Goal: Transaction & Acquisition: Download file/media

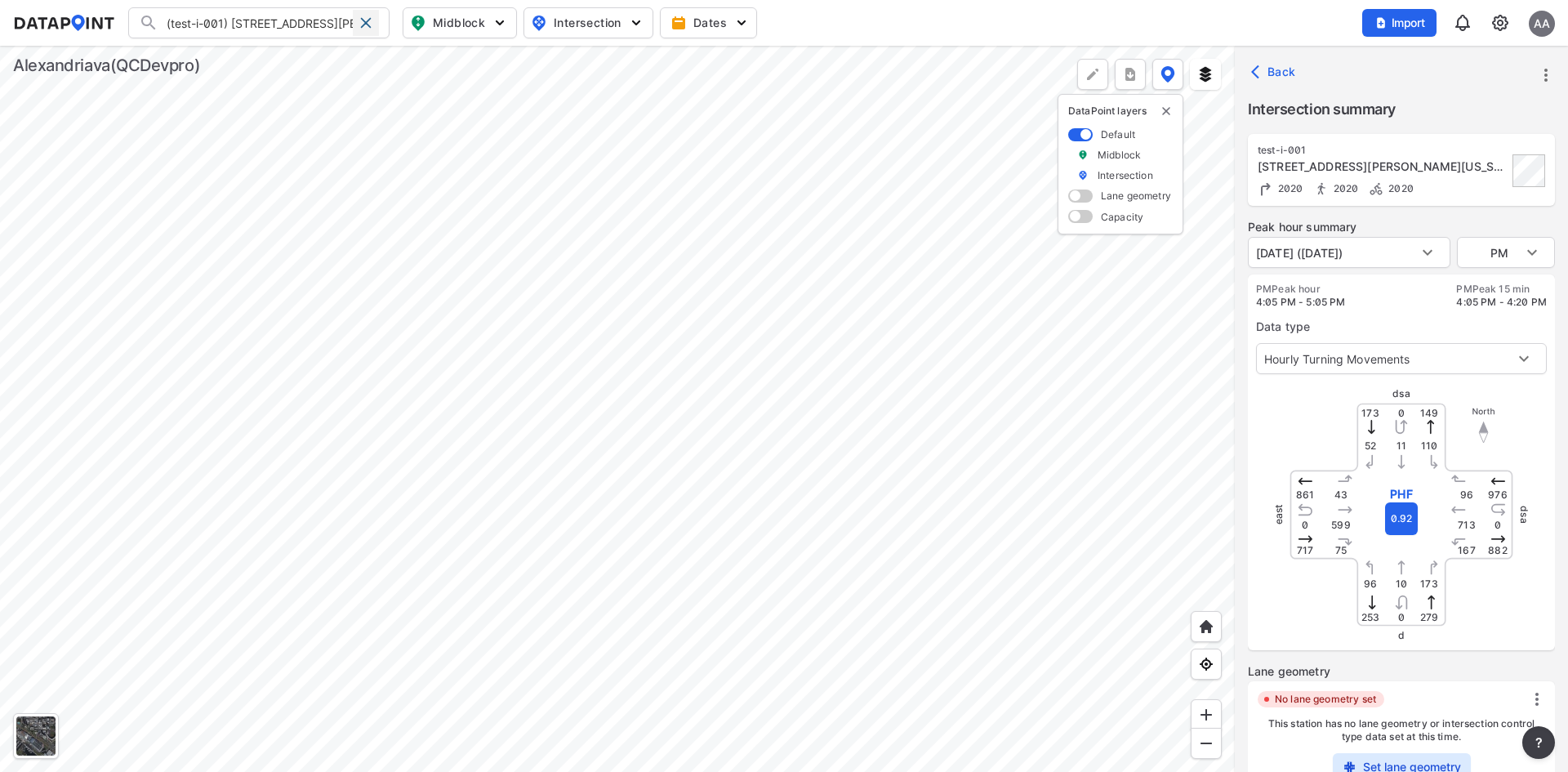
click at [361, 27] on span at bounding box center [365, 22] width 13 height 13
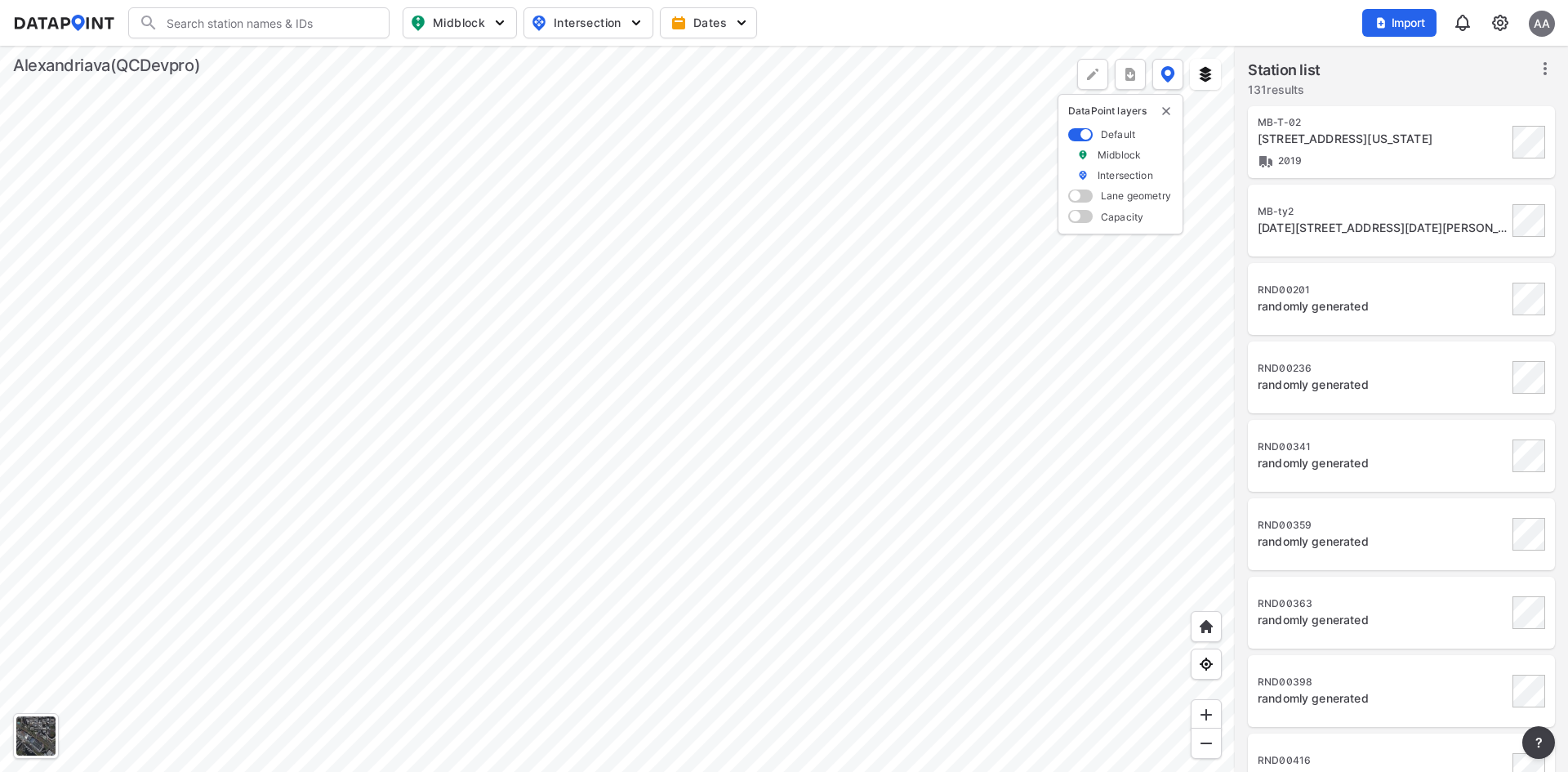
click at [282, 29] on input "Search" at bounding box center [269, 22] width 220 height 26
type input "b"
click at [1499, 28] on img at bounding box center [1501, 22] width 20 height 20
click at [1428, 67] on link "Data management" at bounding box center [1430, 62] width 141 height 16
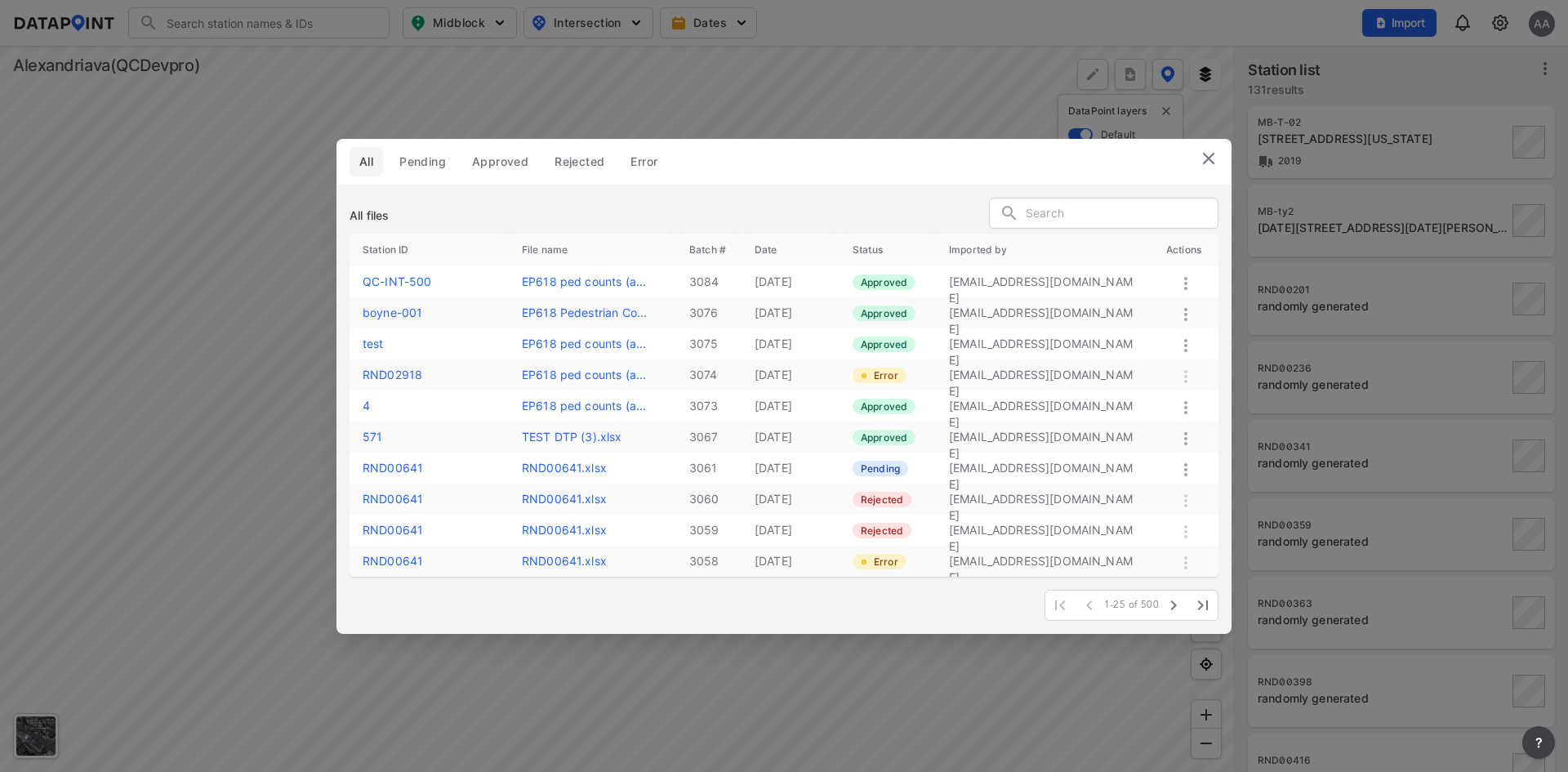
click at [1212, 161] on img at bounding box center [1209, 158] width 20 height 20
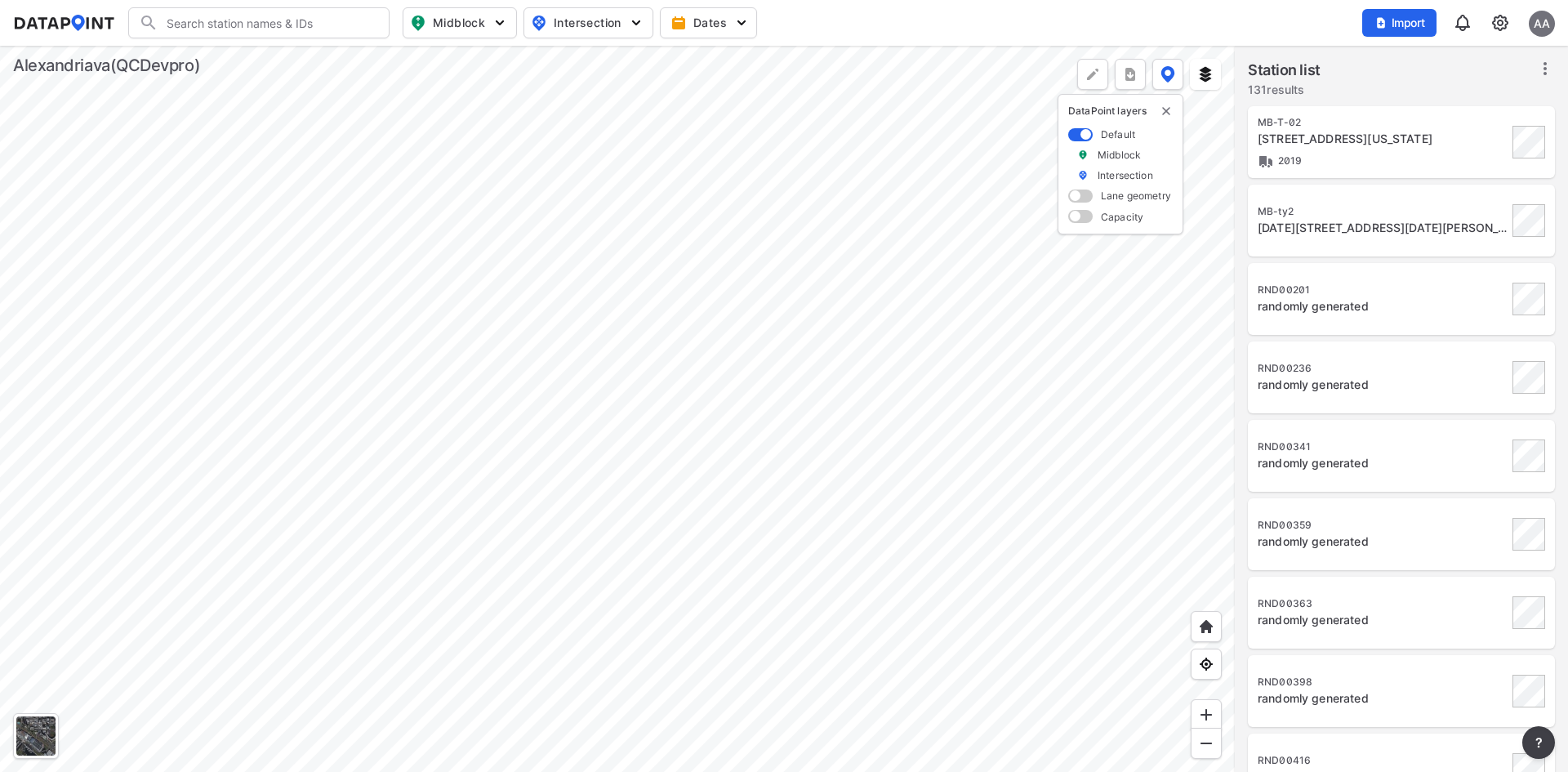
click at [250, 20] on input "Search" at bounding box center [269, 22] width 220 height 26
click at [253, 56] on li "( QC-INT -500) 3313 Wyndham Cir, Alexandria, Virginia, 22302" at bounding box center [259, 65] width 261 height 46
type input "(QC-INT-500) 3313 Wyndham Cir, Alexandria, Virginia, 22302"
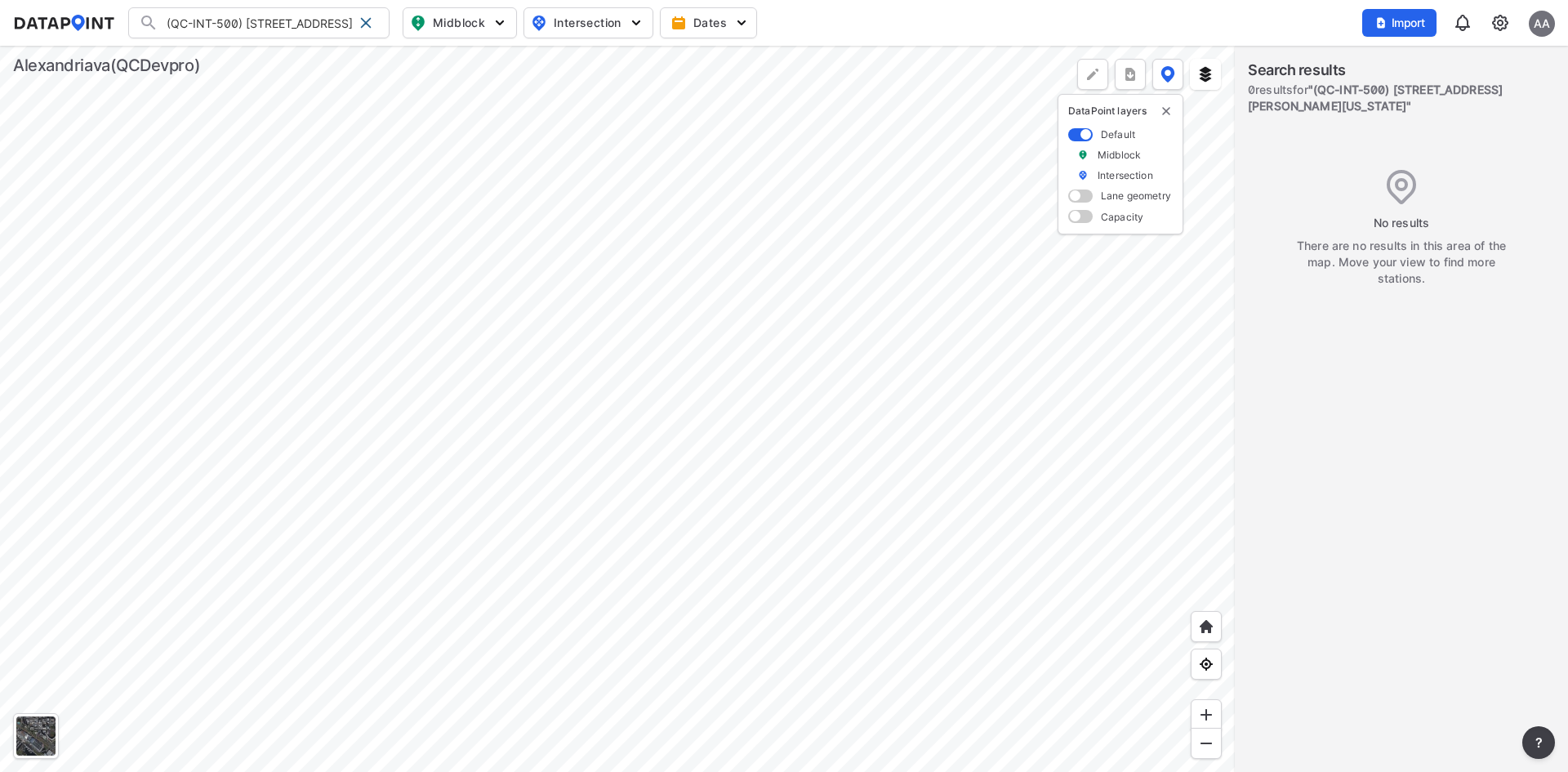
click at [598, 401] on div at bounding box center [617, 409] width 1235 height 727
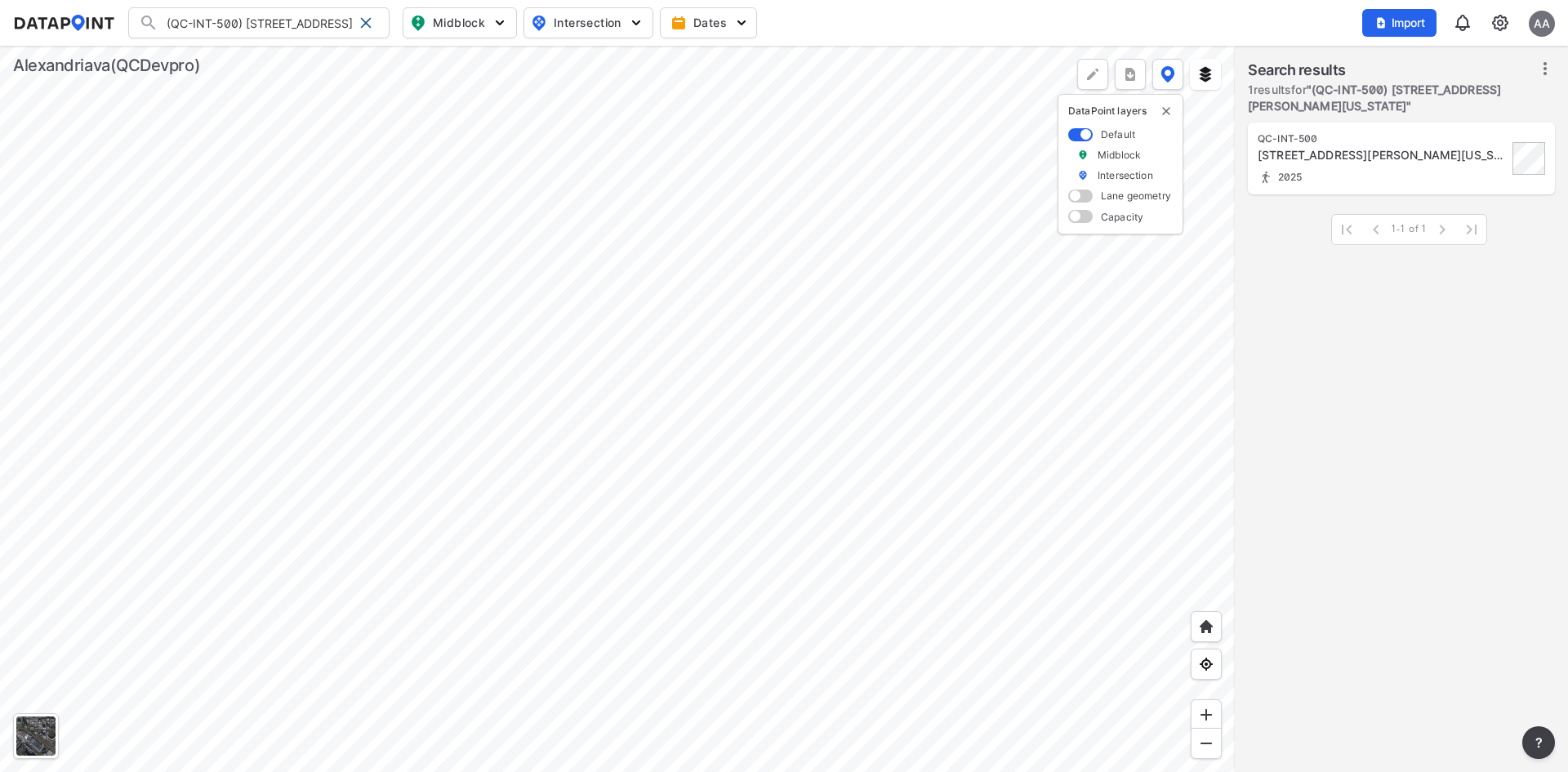
click at [1320, 167] on div "QC-INT-500 3313 Wyndham Cir, Alexandria, Virginia, 22302 2025" at bounding box center [1383, 159] width 250 height 53
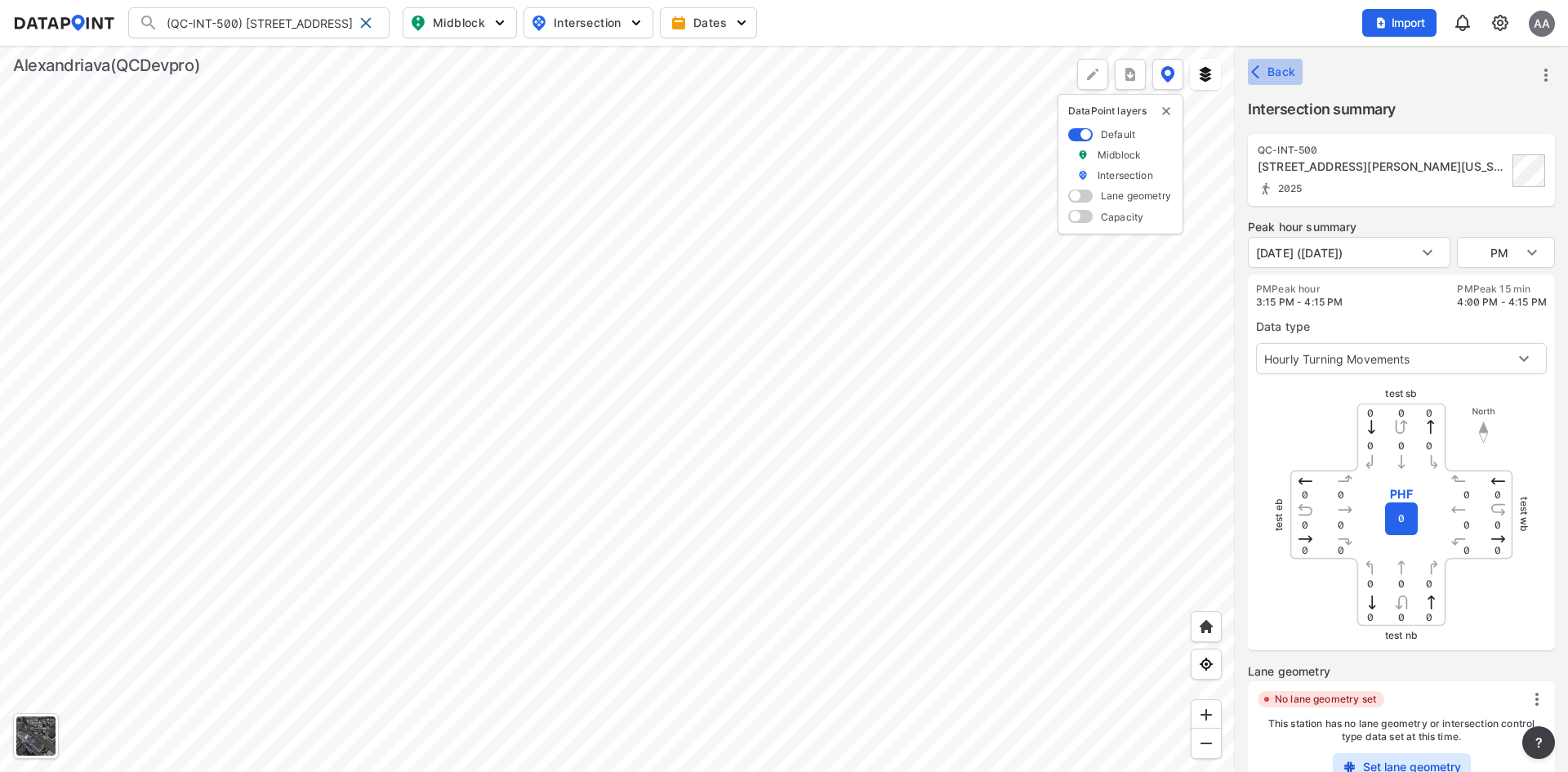
click at [1288, 68] on span "Back" at bounding box center [1275, 72] width 42 height 16
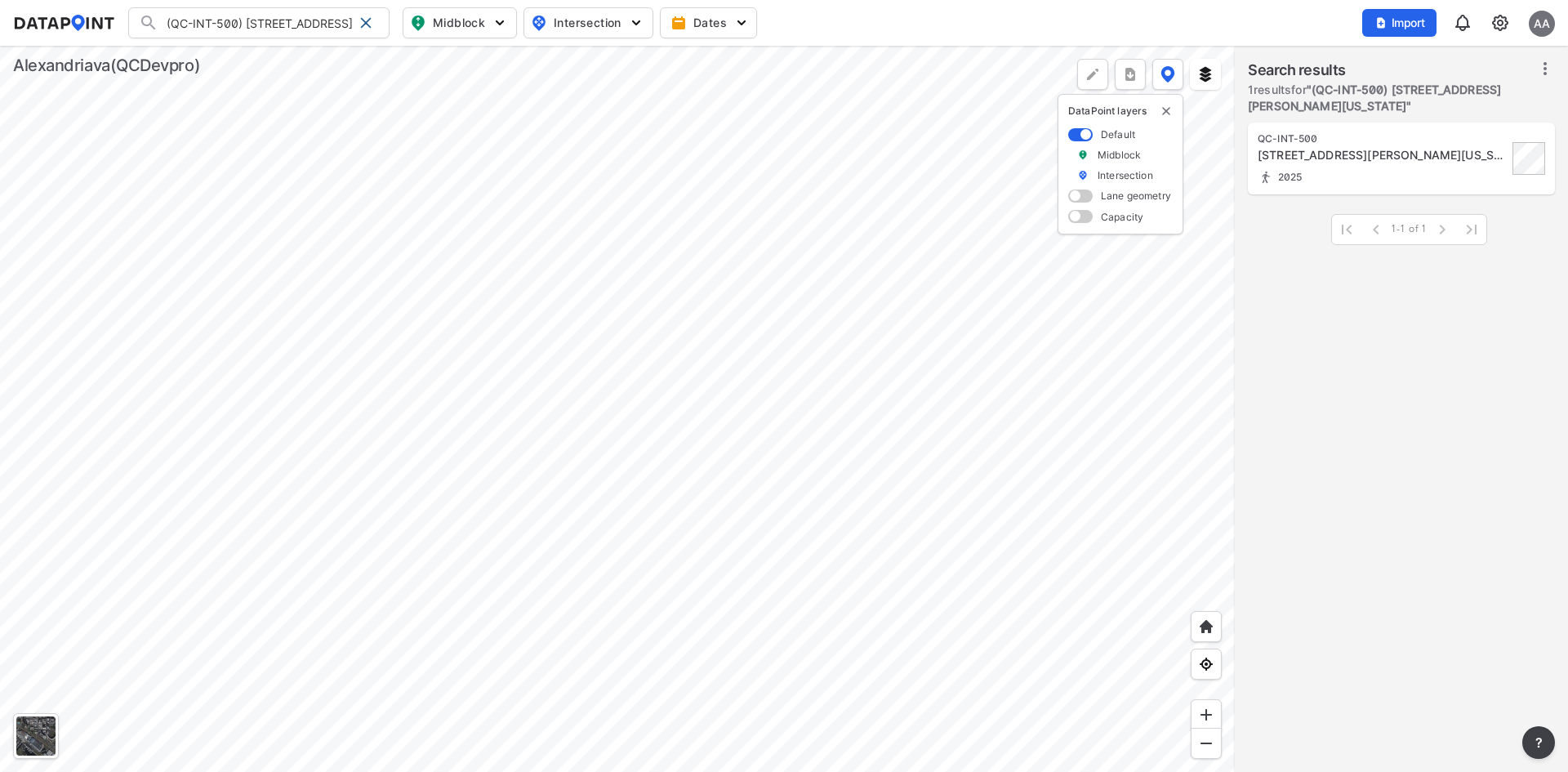
click at [1329, 165] on div "QC-INT-500 3313 Wyndham Cir, Alexandria, Virginia, 22302 2025" at bounding box center [1383, 159] width 250 height 53
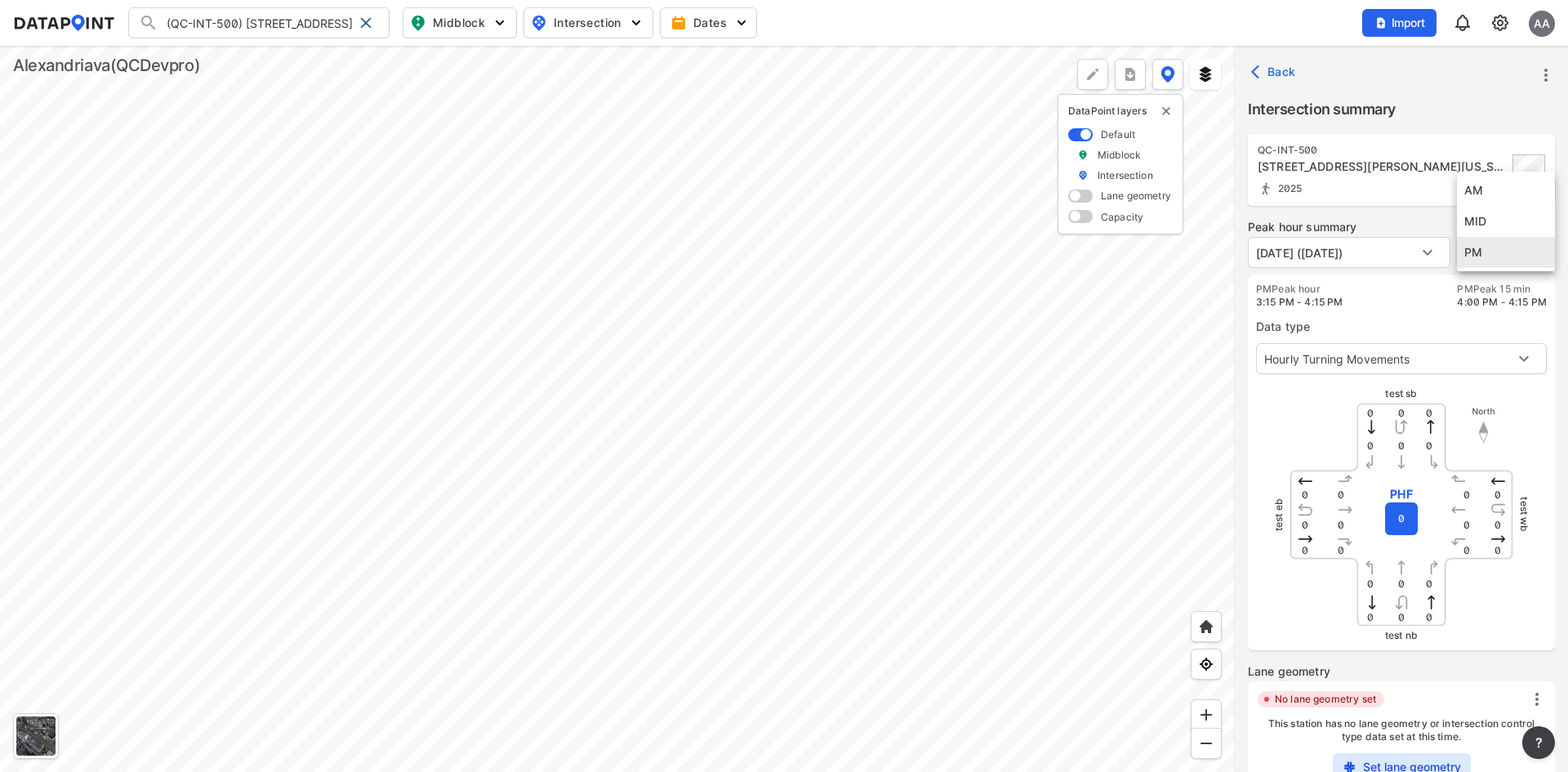
click at [1532, 258] on body "(QC-INT-500) 3313 Wyndham Cir, Alexandria, Virginia, 22302 (QC-INT-500) 3313 Wy…" at bounding box center [784, 386] width 1568 height 772
click at [1385, 312] on div at bounding box center [784, 386] width 1568 height 772
click at [1550, 72] on icon "more" at bounding box center [1546, 75] width 20 height 20
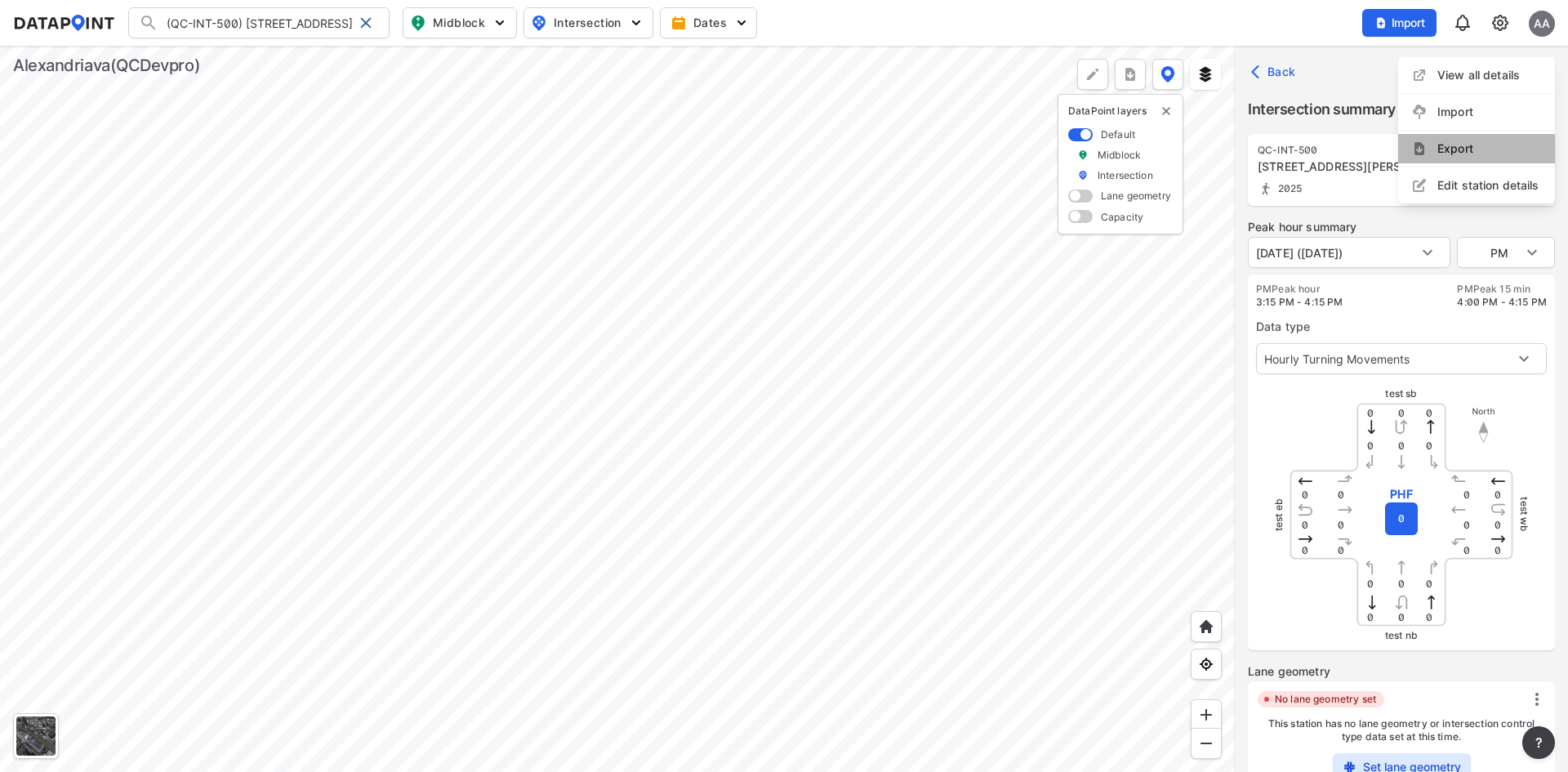
click at [1472, 147] on li "Export" at bounding box center [1477, 149] width 157 height 29
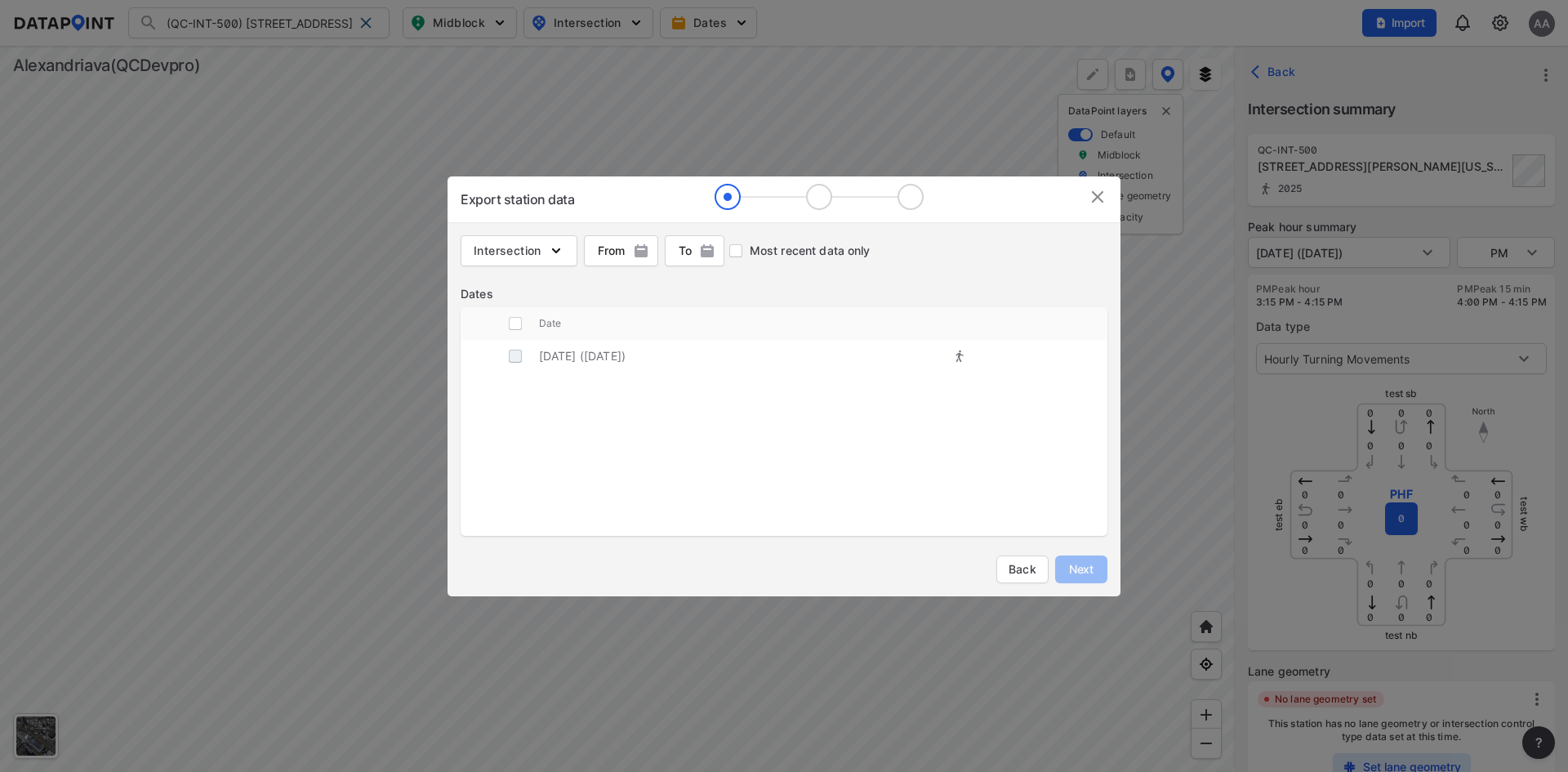
click at [512, 358] on input "decorative checkbox" at bounding box center [516, 356] width 31 height 31
checkbox input "true"
click at [1074, 564] on span "Next" at bounding box center [1081, 569] width 32 height 16
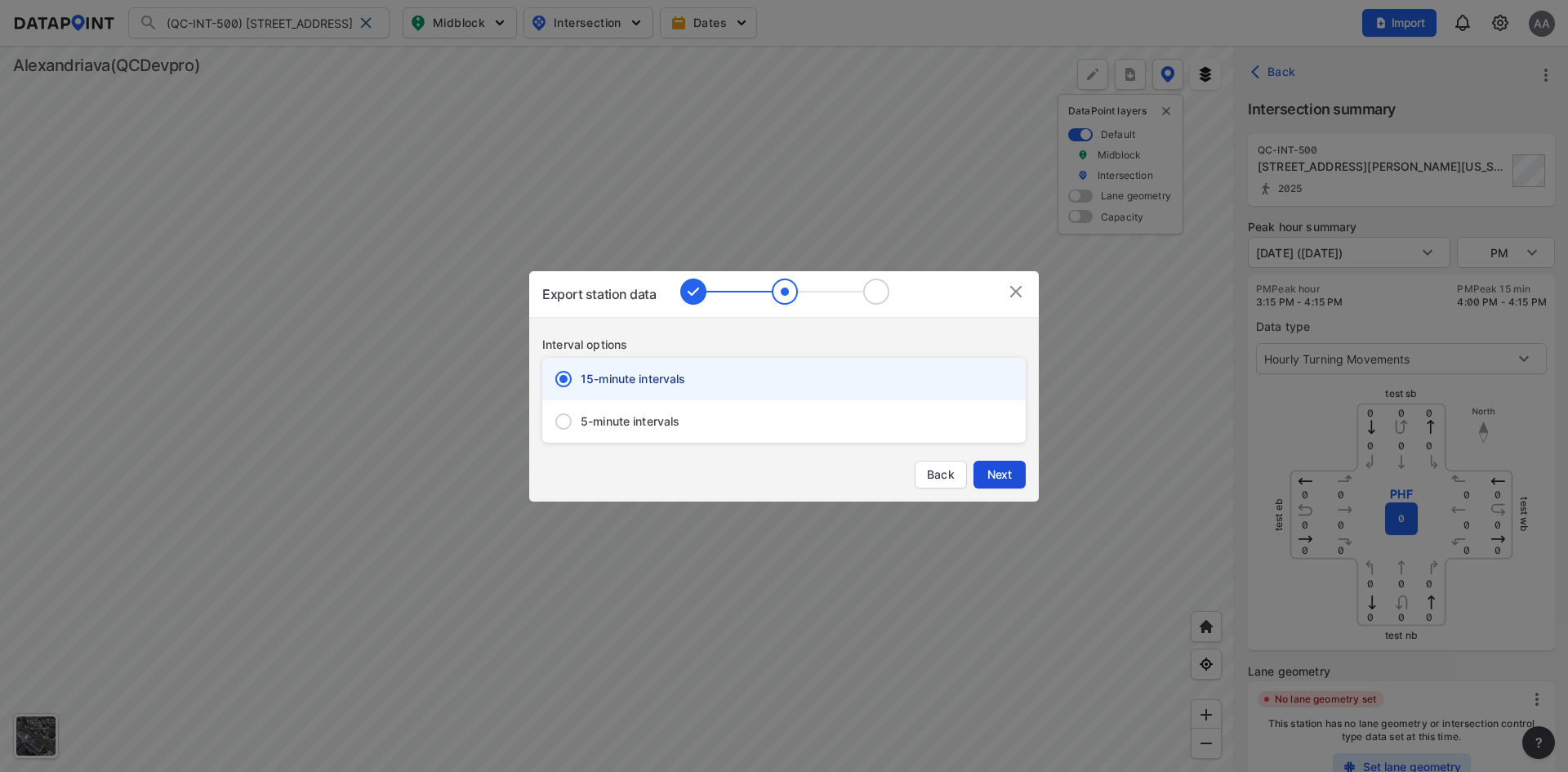
click at [996, 478] on span "Next" at bounding box center [1000, 474] width 32 height 16
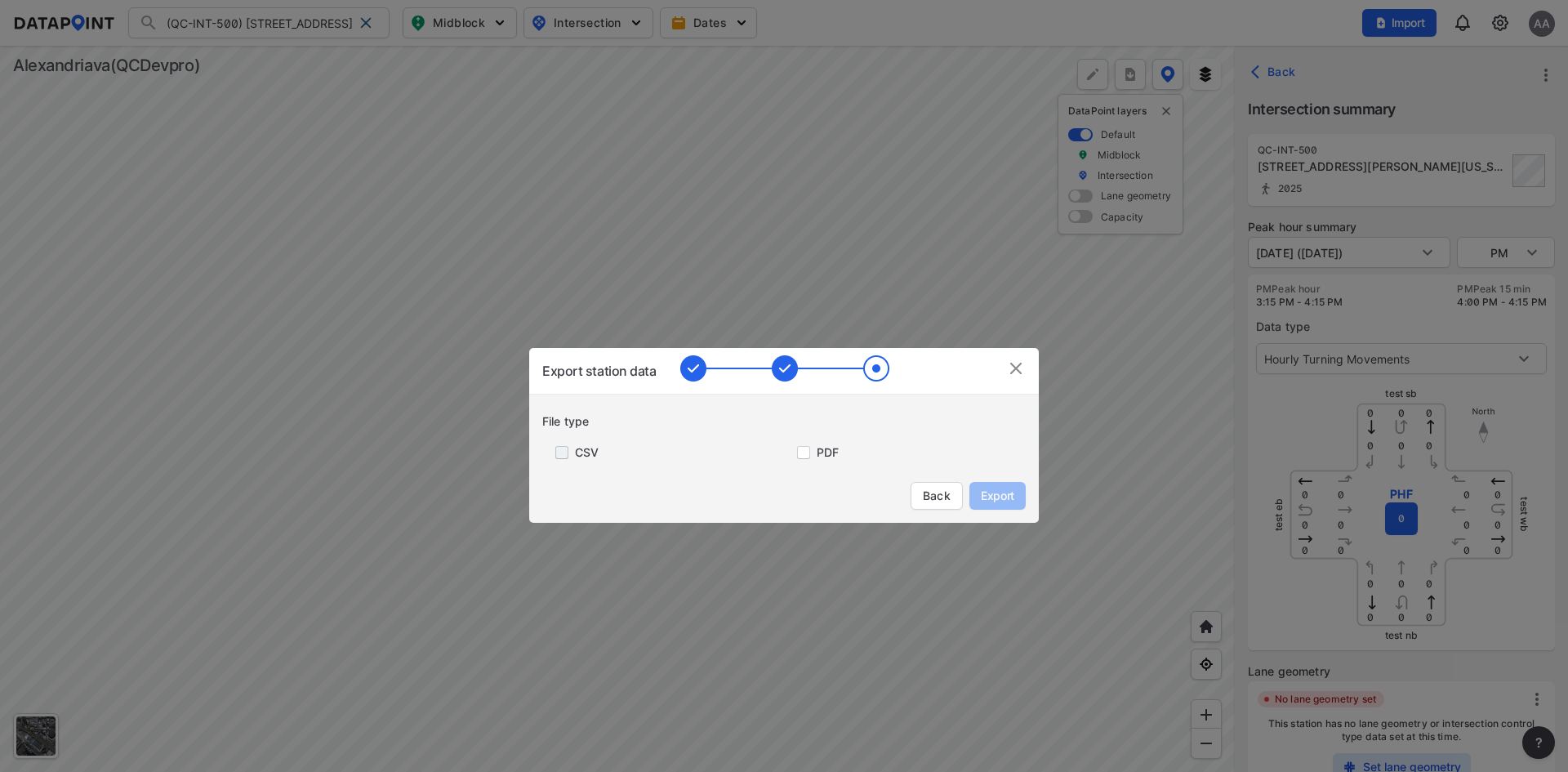
click at [561, 457] on input "primary checkbox" at bounding box center [558, 453] width 32 height 13
checkbox input "true"
click at [804, 453] on input "primary checkbox" at bounding box center [801, 453] width 32 height 13
checkbox input "true"
click at [998, 488] on span "Export" at bounding box center [997, 495] width 37 height 16
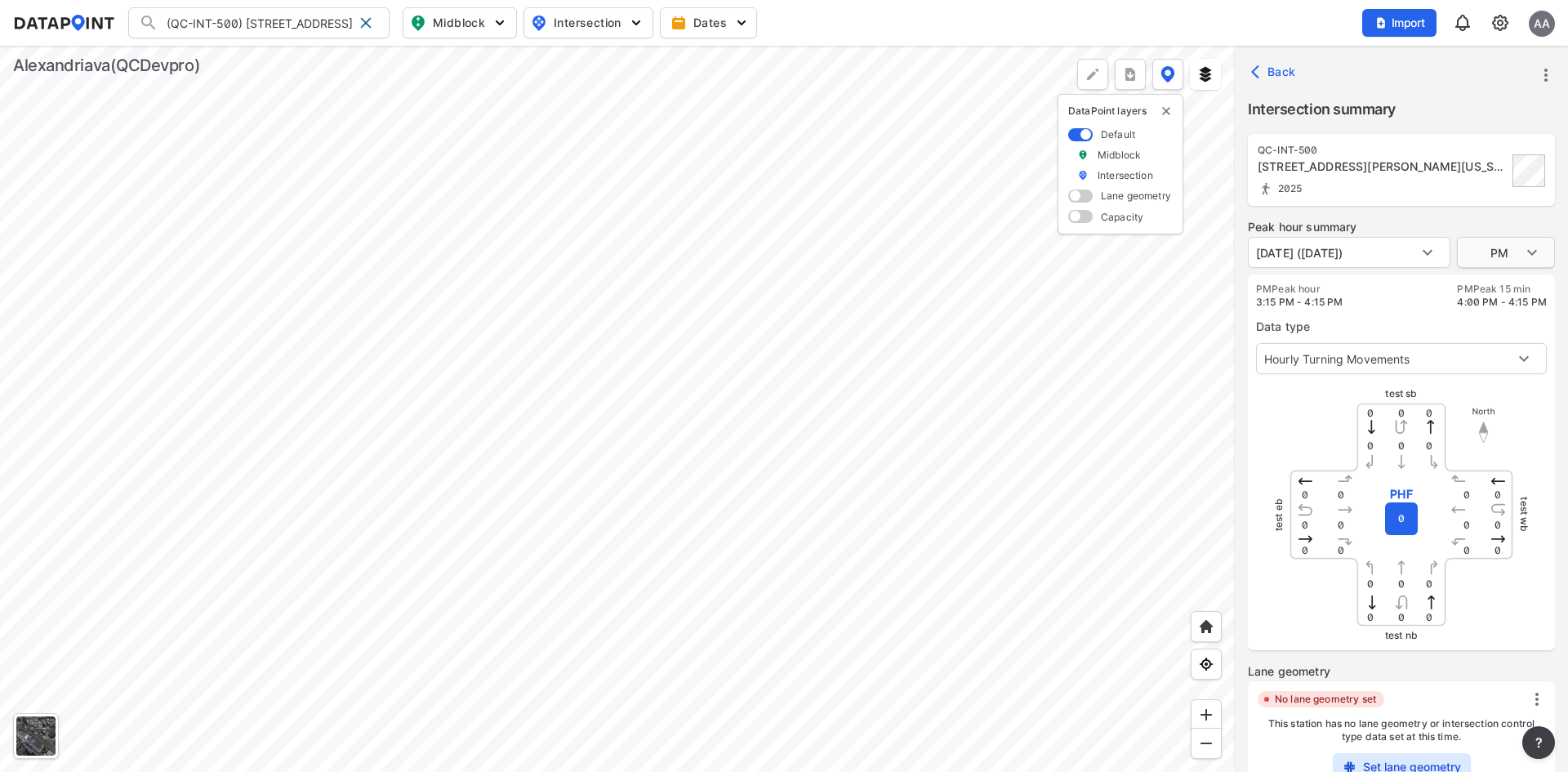
click at [1505, 254] on body "(QC-INT-500) 3313 Wyndham Cir, Alexandria, Virginia, 22302 (QC-INT-500) 3313 Wy…" at bounding box center [784, 386] width 1568 height 772
click at [1485, 188] on li "AM" at bounding box center [1506, 190] width 98 height 31
click at [1512, 256] on body "(QC-INT-500) 3313 Wyndham Cir, Alexandria, Virginia, 22302 (QC-INT-500) 3313 Wy…" at bounding box center [784, 386] width 1568 height 772
click at [1505, 278] on li "MID" at bounding box center [1506, 284] width 98 height 31
click at [1540, 256] on body "(QC-INT-500) 3313 Wyndham Cir, Alexandria, Virginia, 22302 (QC-INT-500) 3313 Wy…" at bounding box center [784, 386] width 1568 height 772
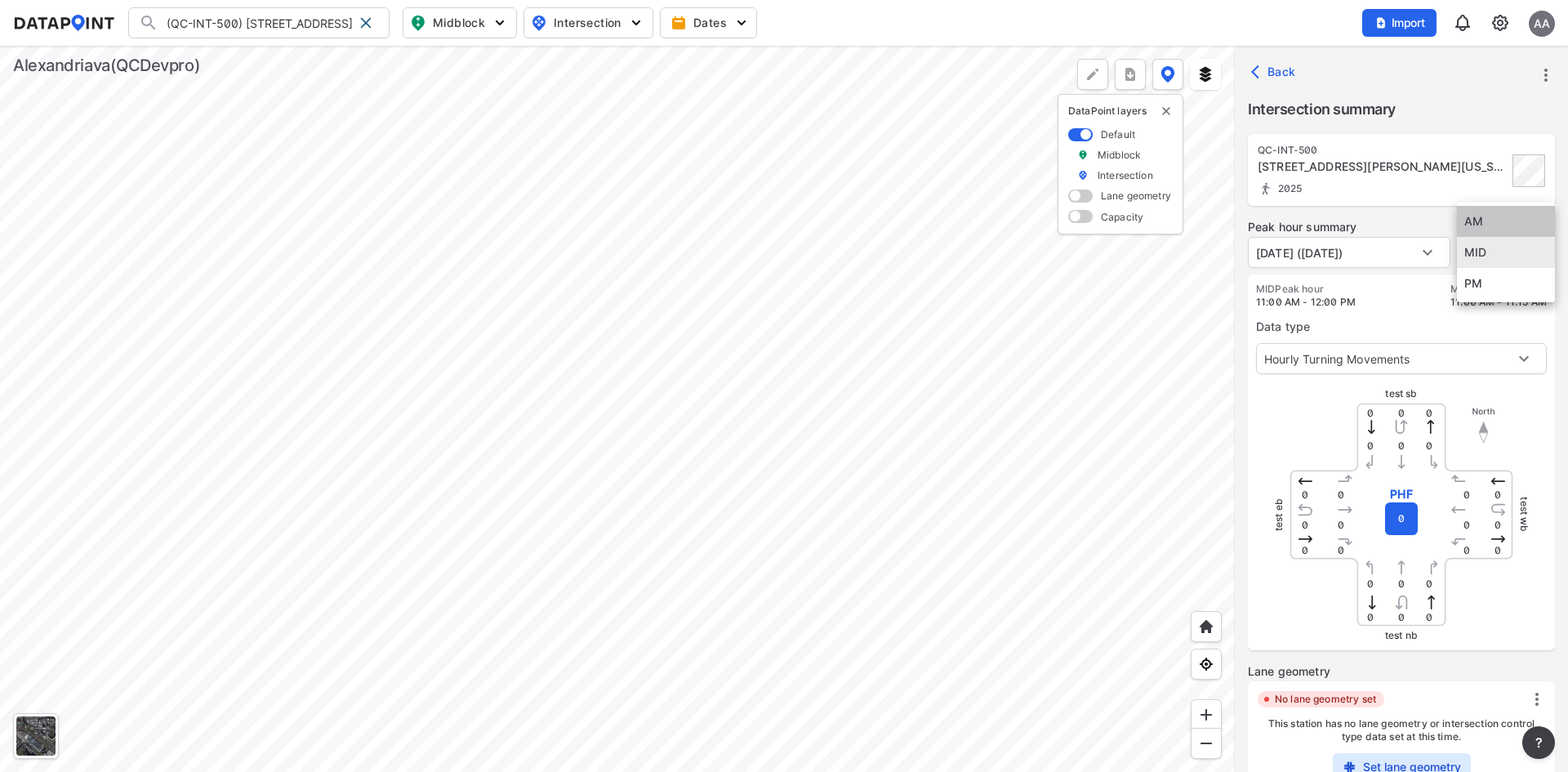
click at [1496, 231] on li "AM" at bounding box center [1506, 221] width 98 height 31
click at [1500, 249] on body "(QC-INT-500) 3313 Wyndham Cir, Alexandria, Virginia, 22302 (QC-INT-500) 3313 Wy…" at bounding box center [784, 386] width 1568 height 772
click at [1498, 309] on li "PM" at bounding box center [1506, 314] width 98 height 31
type input "PM"
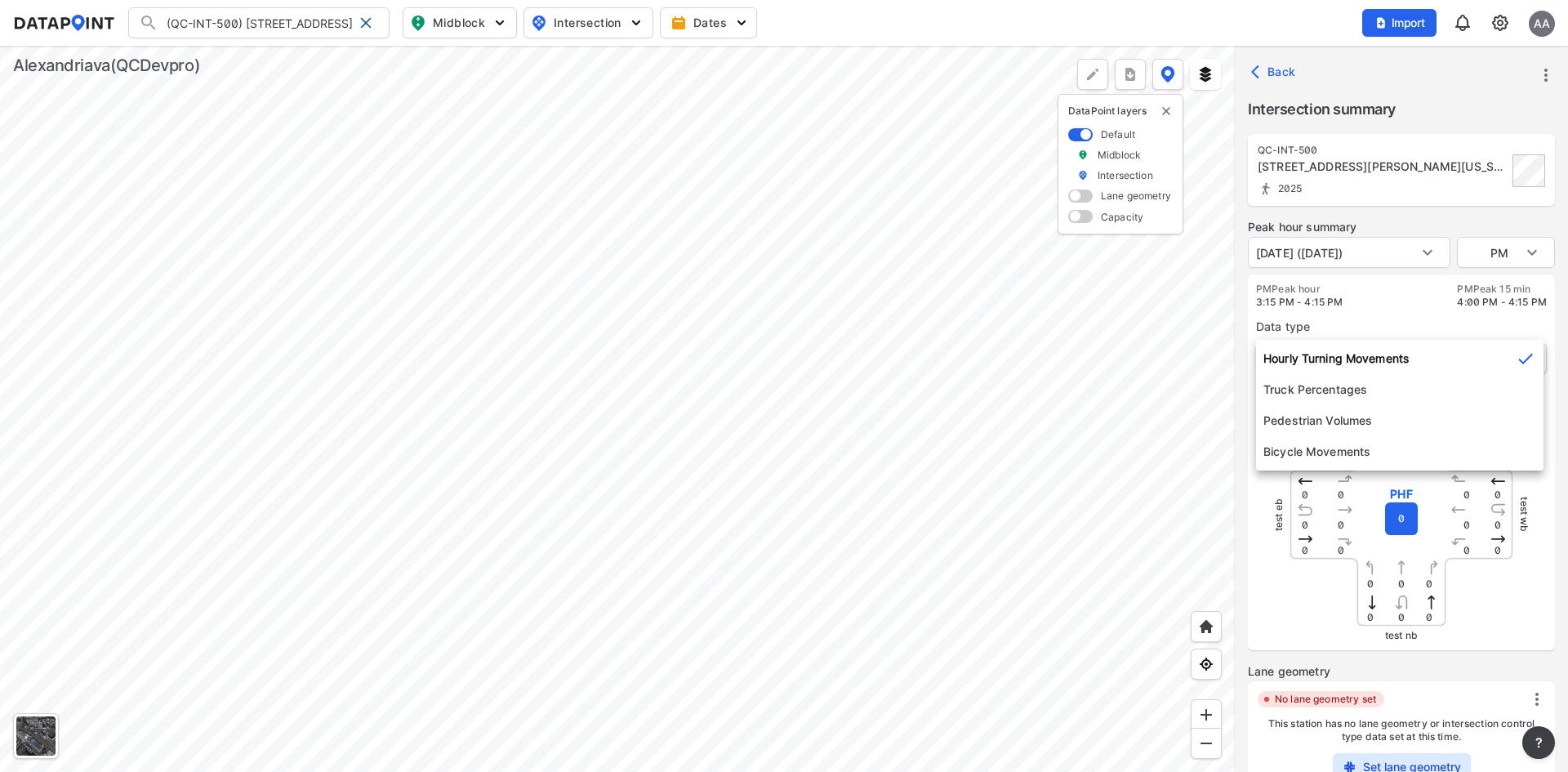
click at [1497, 366] on body "(QC-INT-500) 3313 Wyndham Cir, Alexandria, Virginia, 22302 (QC-INT-500) 3313 Wy…" at bounding box center [784, 386] width 1568 height 772
click at [1436, 410] on li "Pedestrian Volumes" at bounding box center [1400, 421] width 288 height 31
type input "2"
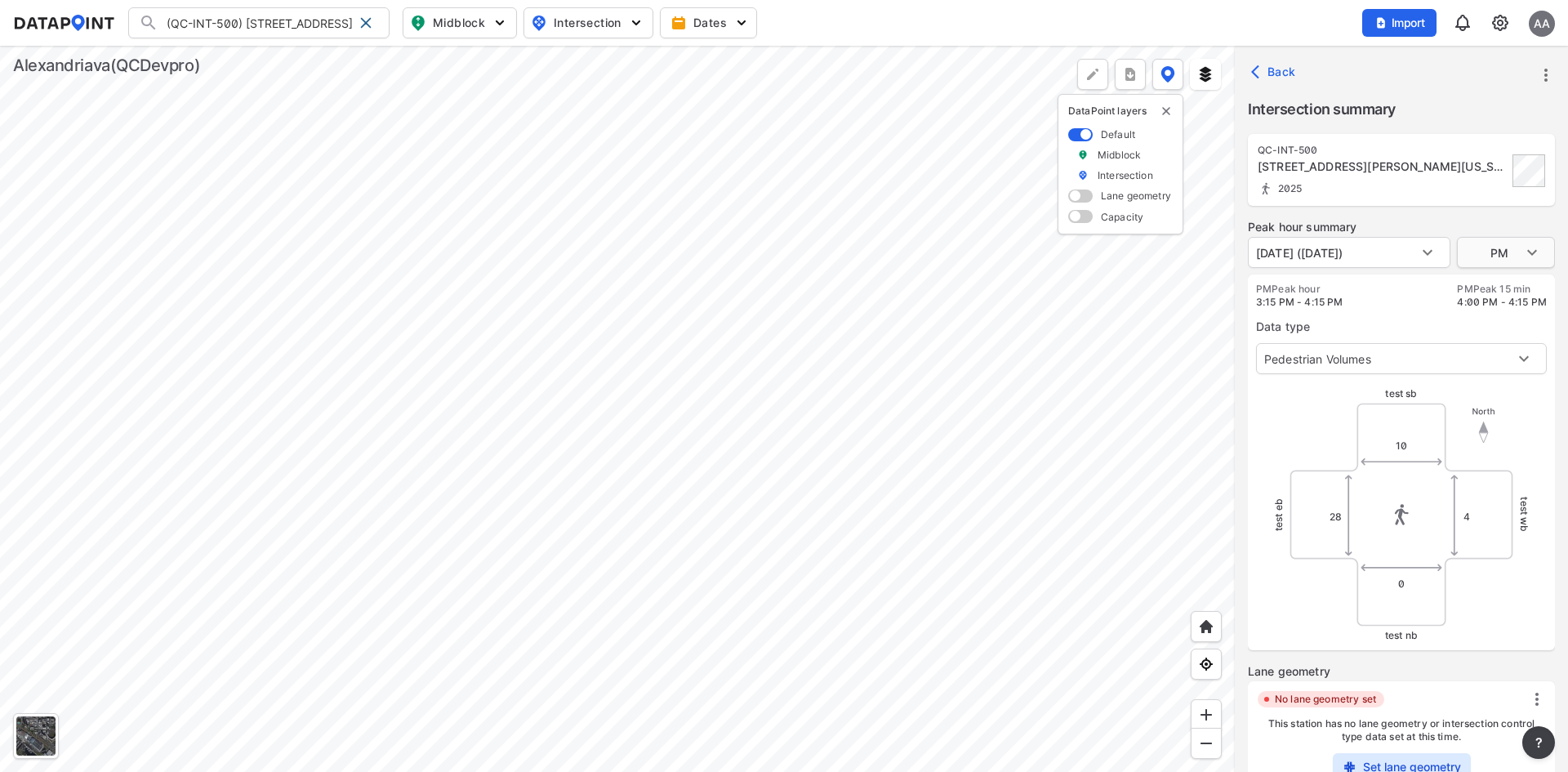
click at [1483, 245] on body "(QC-INT-500) 3313 Wyndham Cir, Alexandria, Virginia, 22302 (QC-INT-500) 3313 Wy…" at bounding box center [784, 386] width 1568 height 772
click at [1495, 216] on li "MID" at bounding box center [1506, 221] width 98 height 31
click at [1497, 249] on body "(QC-INT-500) 3313 Wyndham Cir, Alexandria, Virginia, 22302 (QC-INT-500) 3313 Wy…" at bounding box center [784, 386] width 1568 height 772
click at [1489, 227] on li "AM" at bounding box center [1506, 221] width 98 height 31
click at [1525, 251] on body "(QC-INT-500) 3313 Wyndham Cir, Alexandria, Virginia, 22302 (QC-INT-500) 3313 Wy…" at bounding box center [784, 386] width 1568 height 772
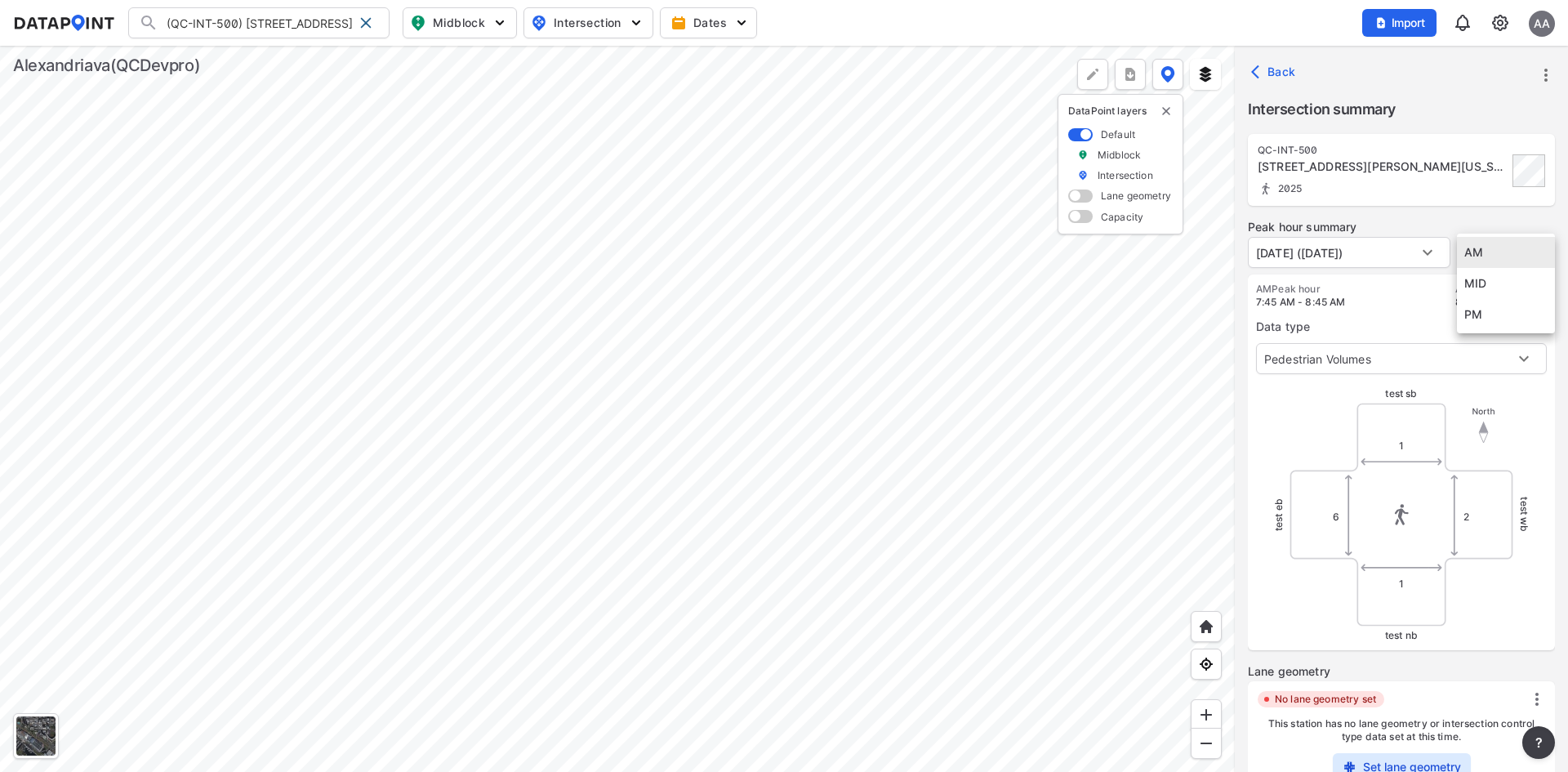
click at [1512, 313] on li "PM" at bounding box center [1506, 314] width 98 height 31
type input "PM"
click at [1268, 76] on span "Back" at bounding box center [1275, 72] width 42 height 16
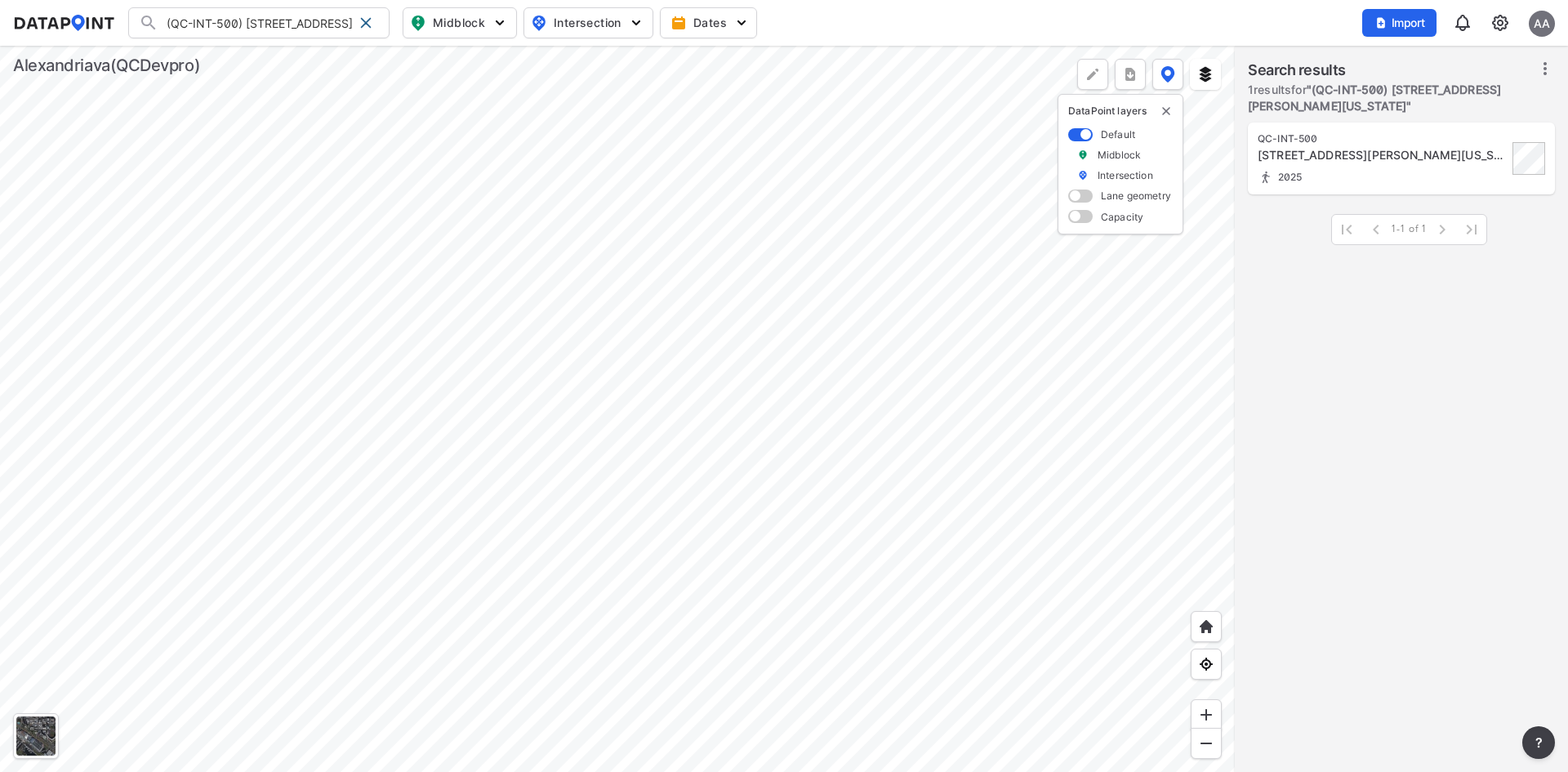
click at [373, 24] on div at bounding box center [365, 22] width 26 height 26
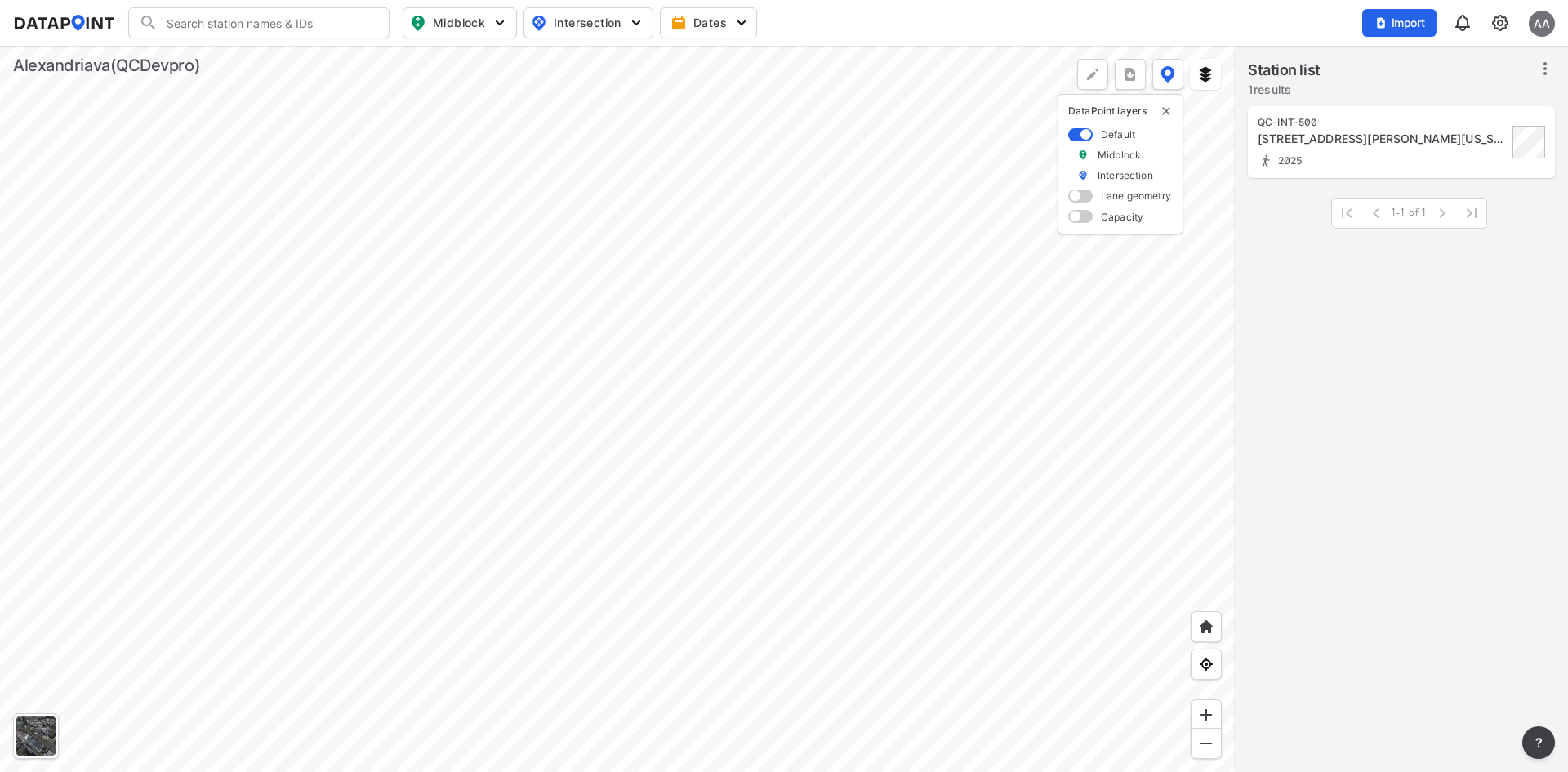
click at [305, 23] on input "Search" at bounding box center [269, 22] width 220 height 26
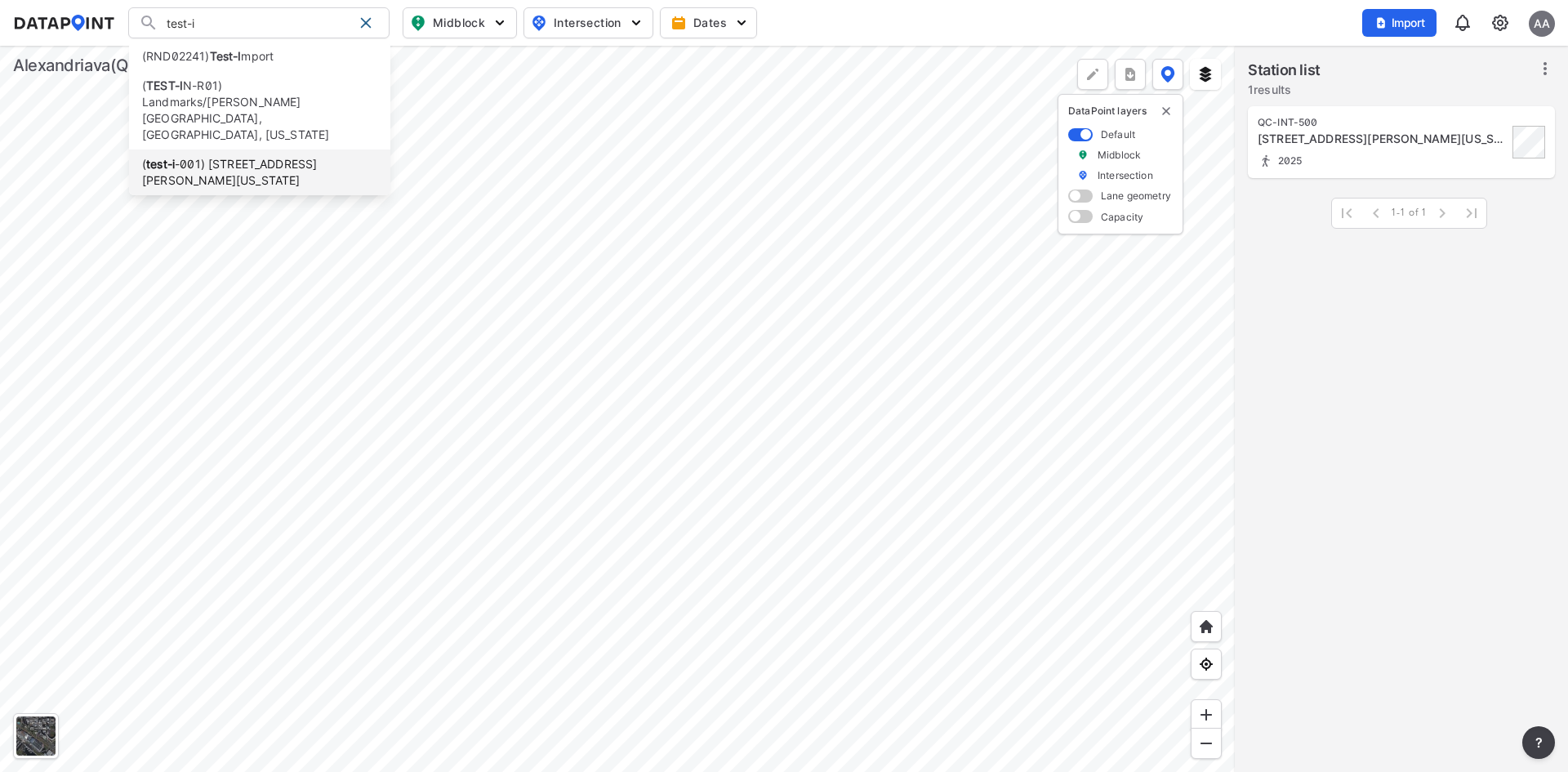
click at [239, 149] on li "( test-i -001) 1226 N Pegram St, Alexandria, Virginia, 22304" at bounding box center [259, 173] width 261 height 46
type input "(test-i-001) 1226 N Pegram St, Alexandria, Virginia, 22304"
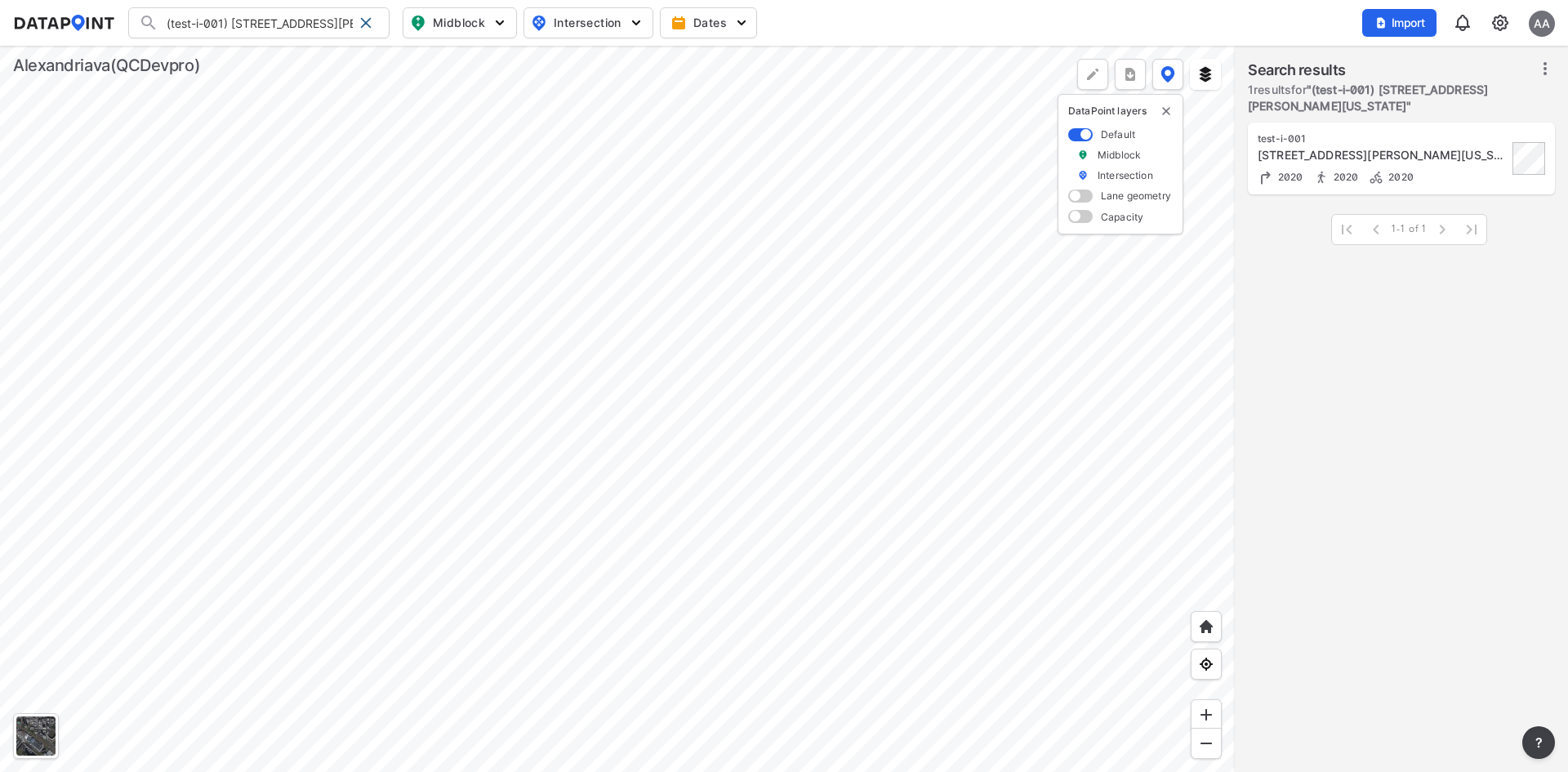
click at [1437, 158] on div "1226 N Pegram St, Alexandria, Virginia, 22304" at bounding box center [1383, 155] width 250 height 16
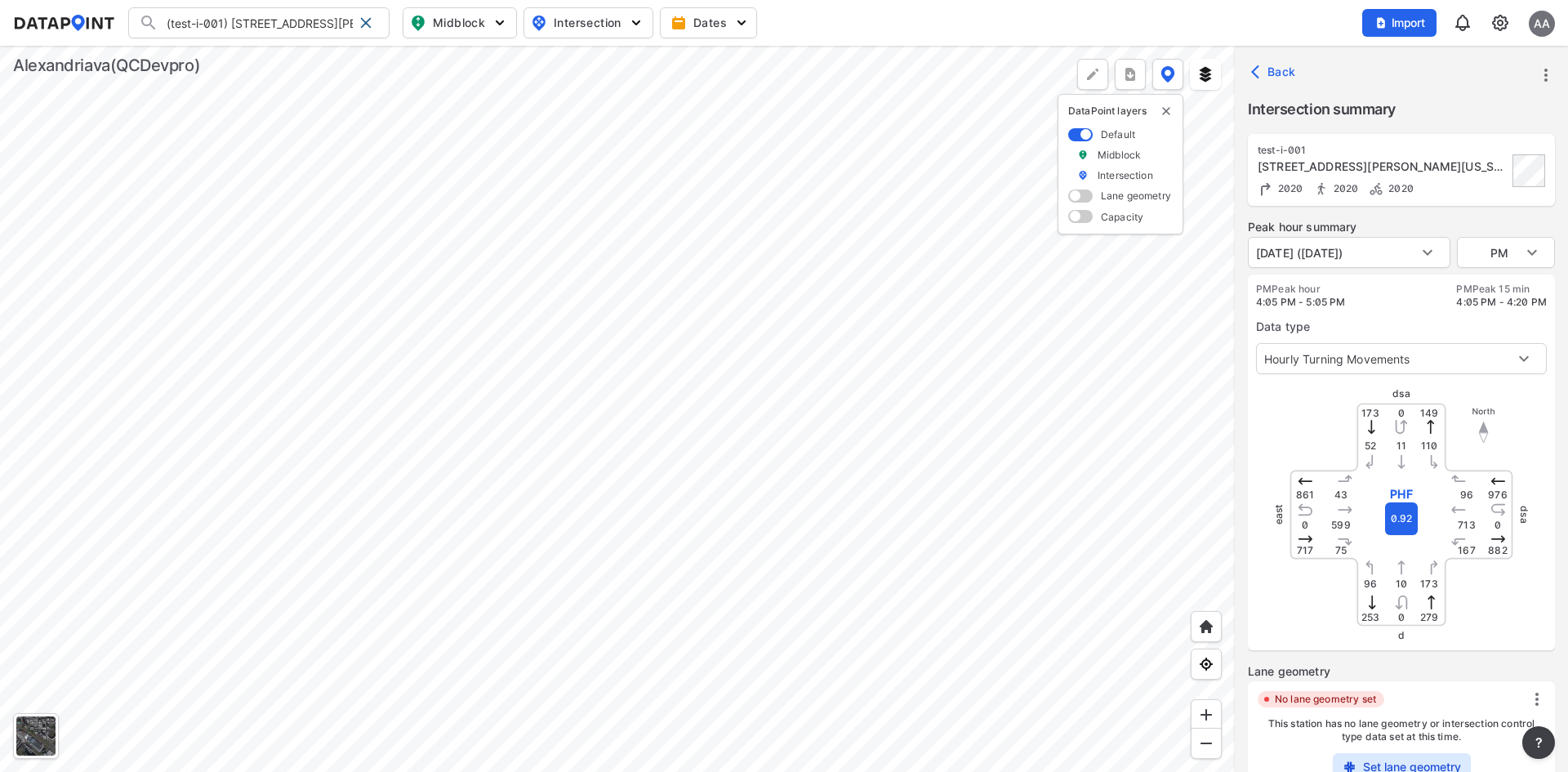
click at [1547, 74] on icon "more" at bounding box center [1547, 74] width 3 height 13
click at [1464, 149] on li "Export" at bounding box center [1477, 149] width 157 height 29
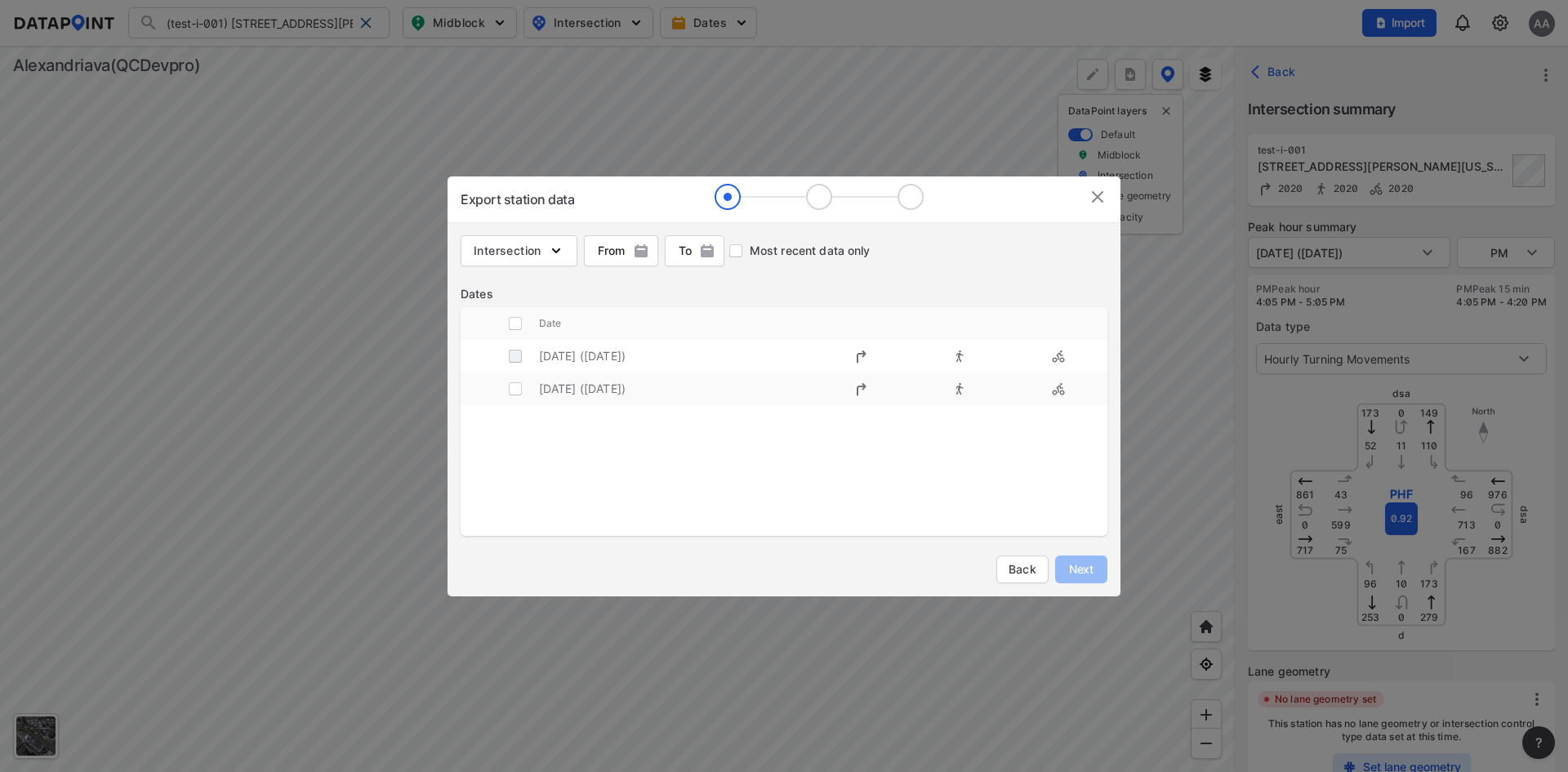
click at [525, 357] on input "decorative checkbox" at bounding box center [516, 356] width 31 height 31
checkbox input "true"
click at [1081, 575] on span "Next" at bounding box center [1081, 569] width 32 height 16
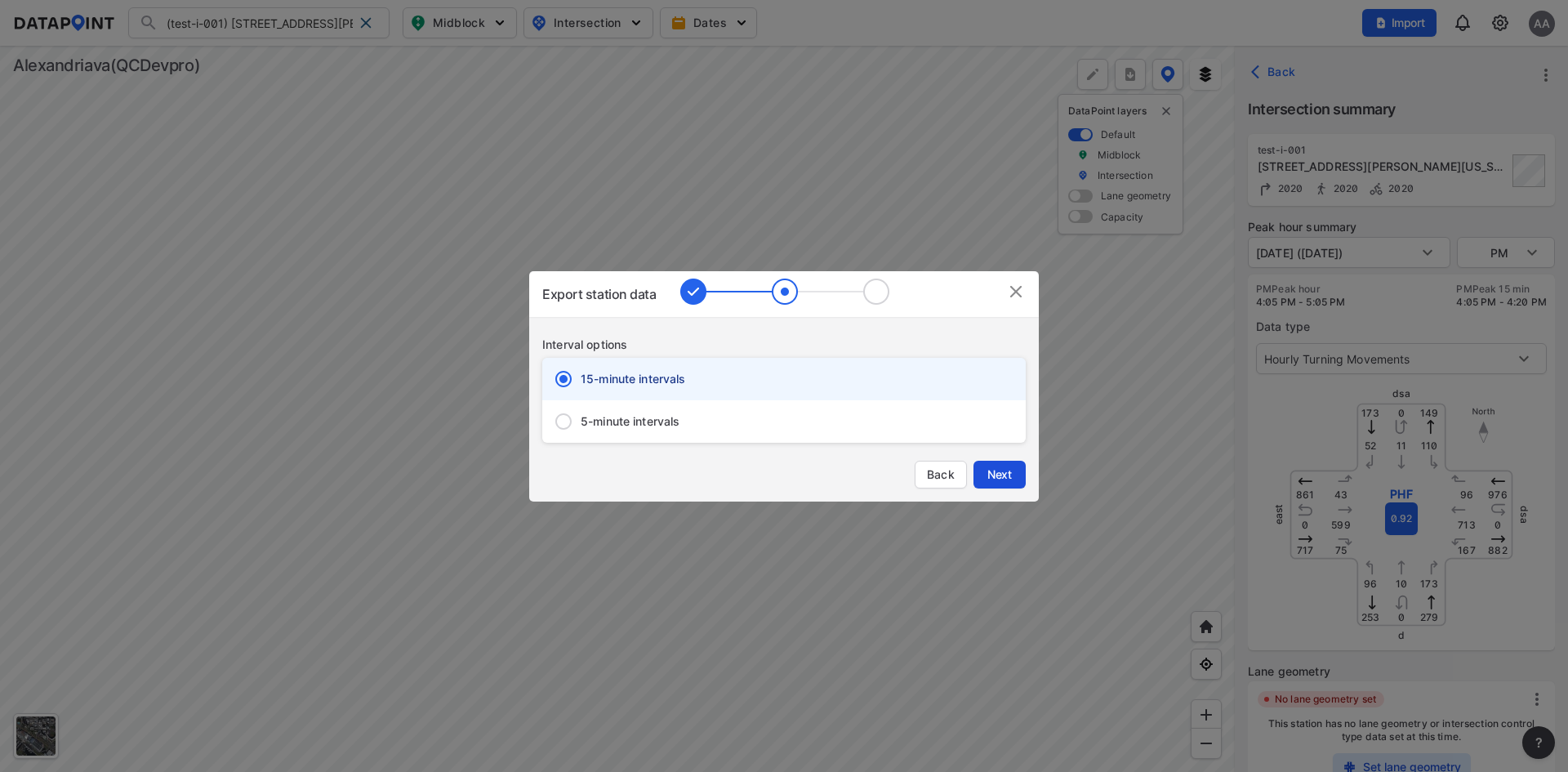
click at [1004, 474] on span "Next" at bounding box center [1000, 474] width 32 height 16
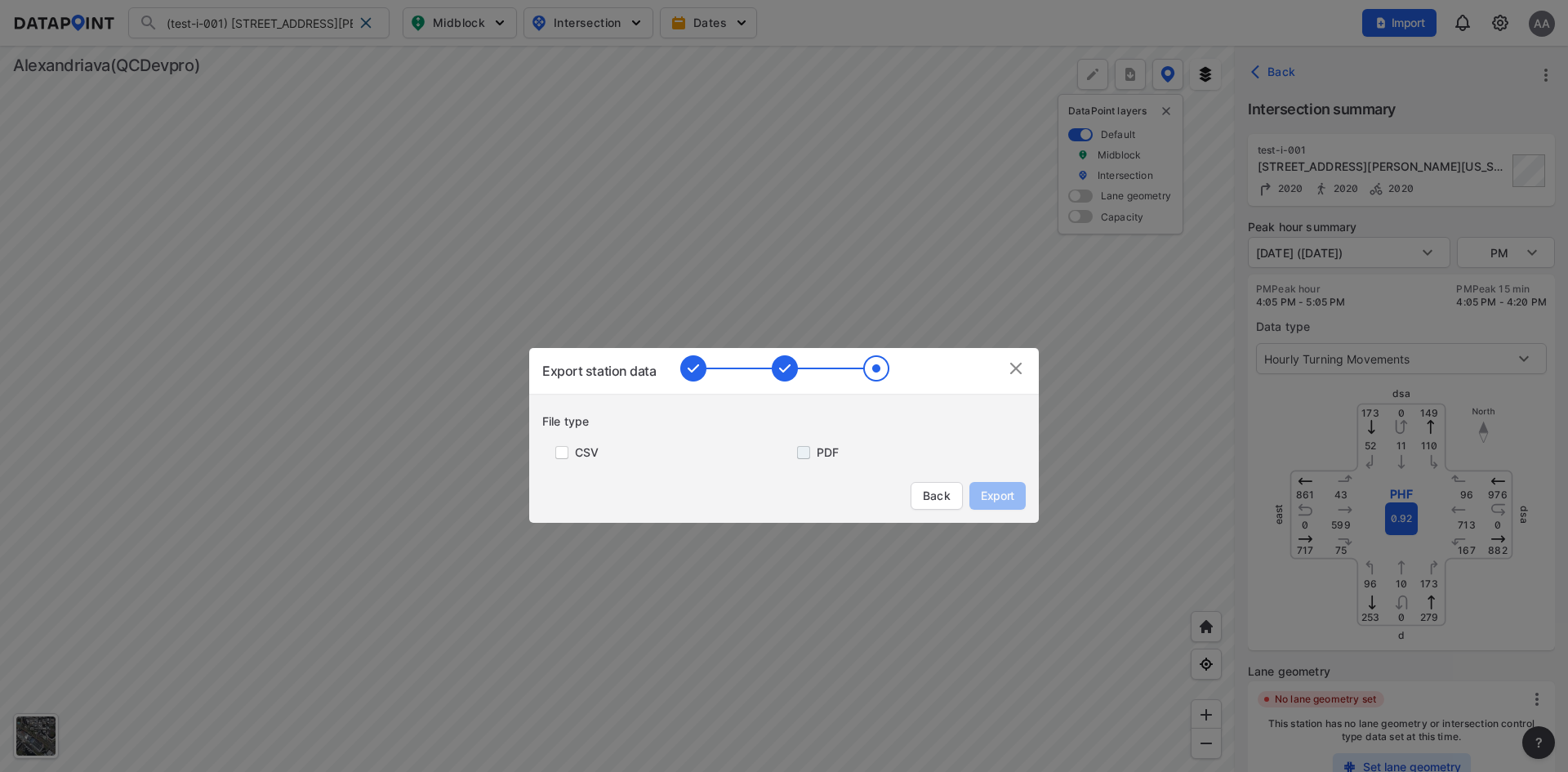
click at [807, 447] on input "primary checkbox" at bounding box center [801, 453] width 32 height 13
checkbox input "true"
click at [1012, 489] on span "Export" at bounding box center [997, 495] width 37 height 16
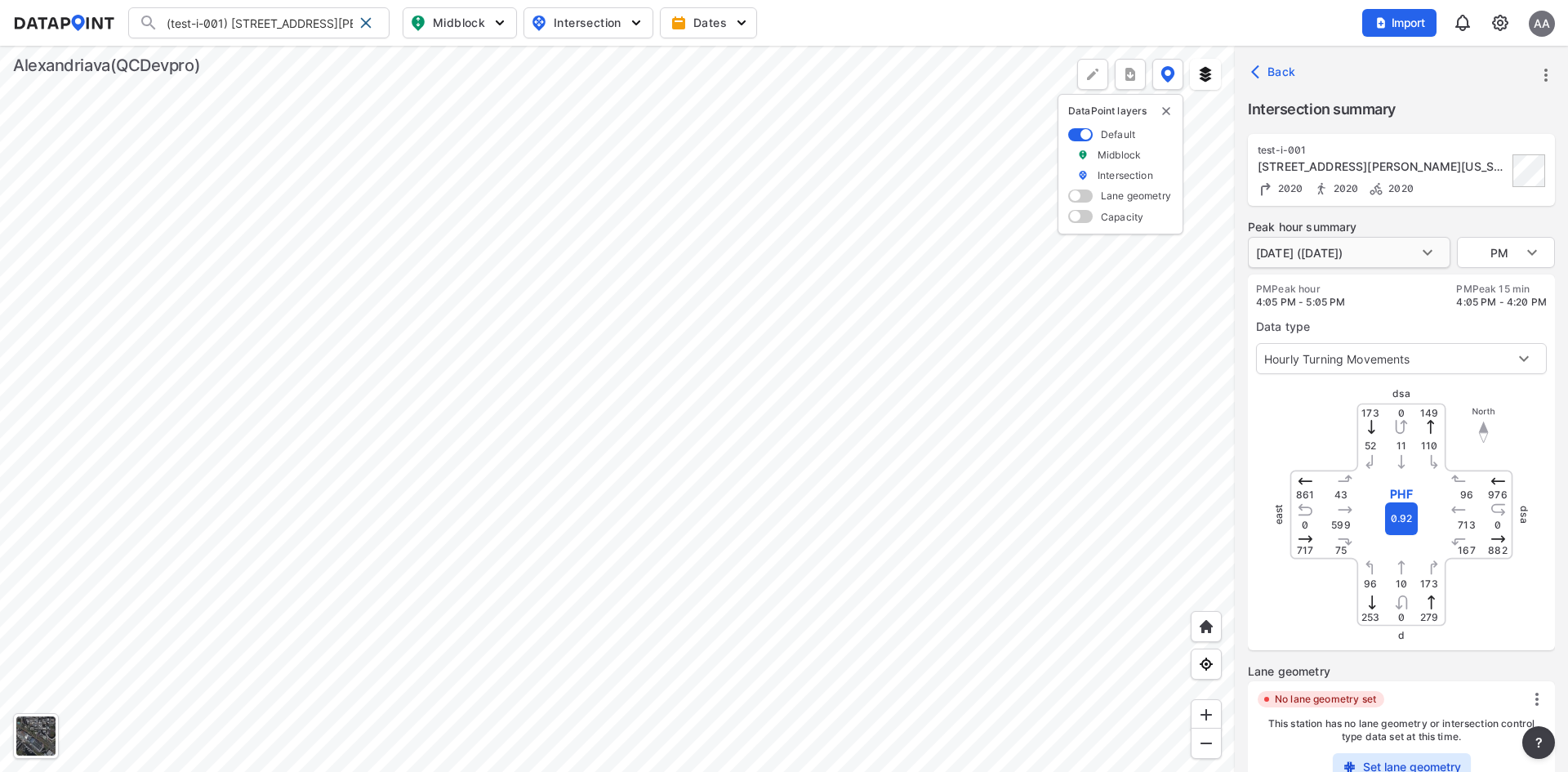
click at [1399, 247] on body "(test-i-001) 1226 N Pegram St, Alexandria, Virginia, 22304 (RND02241) Test-Impo…" at bounding box center [784, 386] width 1568 height 772
click at [1462, 220] on div at bounding box center [784, 386] width 1568 height 772
click at [1509, 242] on body "(test-i-001) 1226 N Pegram St, Alexandria, Virginia, 22304 (RND02241) Test-Impo…" at bounding box center [784, 386] width 1568 height 772
click at [1423, 223] on div at bounding box center [784, 386] width 1568 height 772
click at [1548, 69] on icon "more" at bounding box center [1546, 75] width 20 height 20
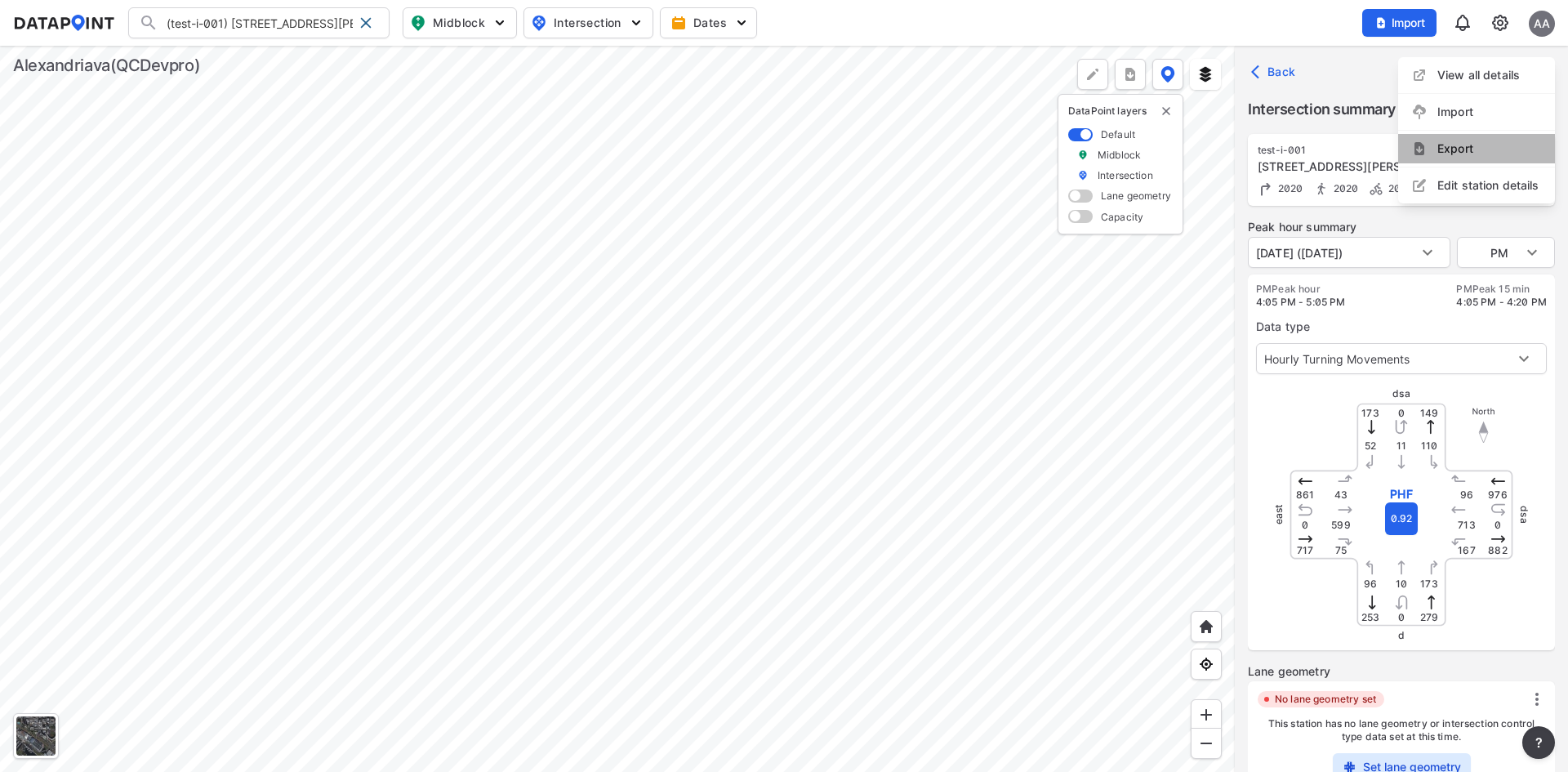
click at [1472, 142] on li "Export" at bounding box center [1477, 149] width 157 height 29
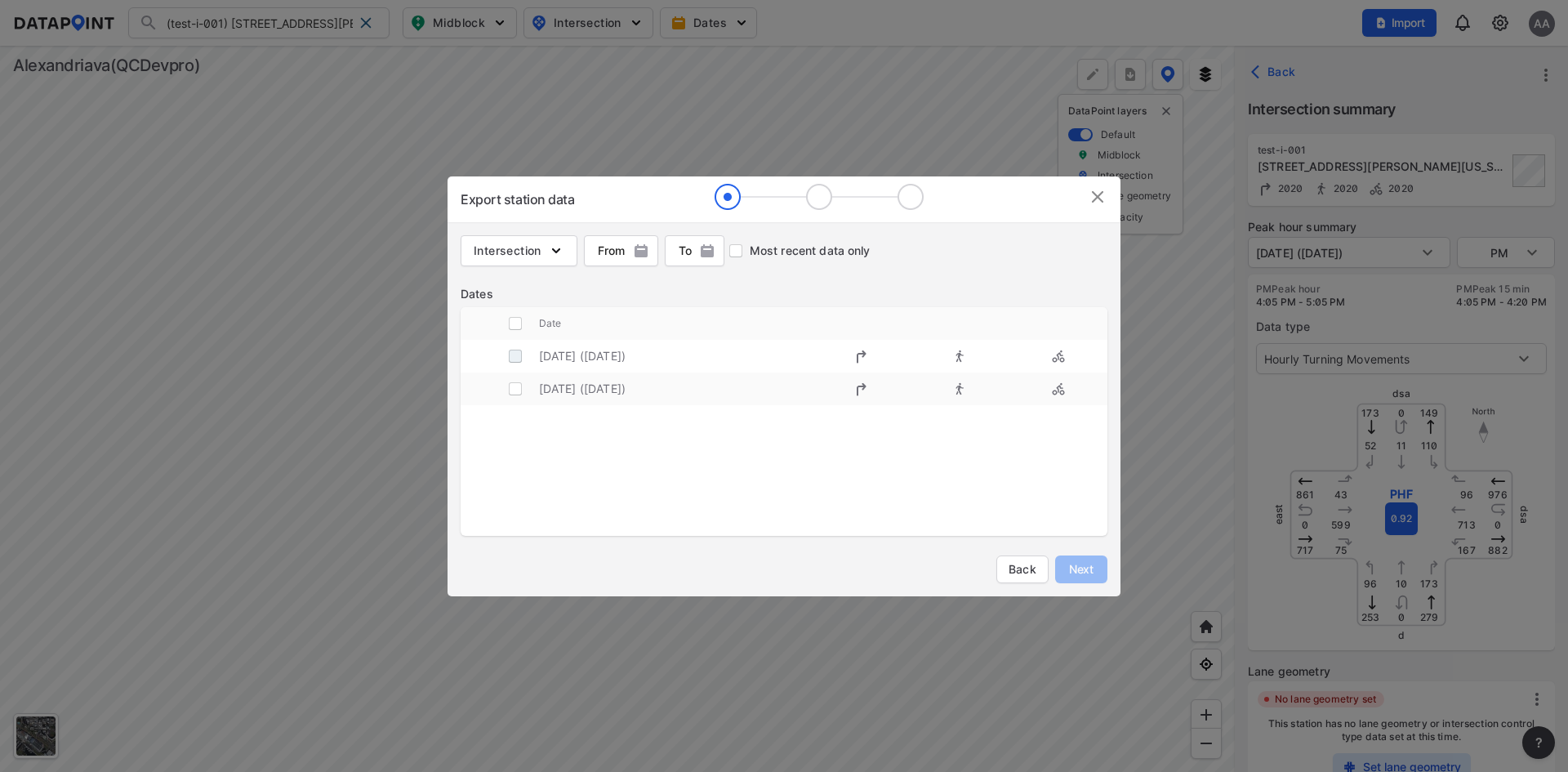
click at [516, 359] on input "decorative checkbox" at bounding box center [516, 356] width 31 height 31
checkbox input "true"
click at [1077, 559] on button "Next" at bounding box center [1081, 570] width 52 height 28
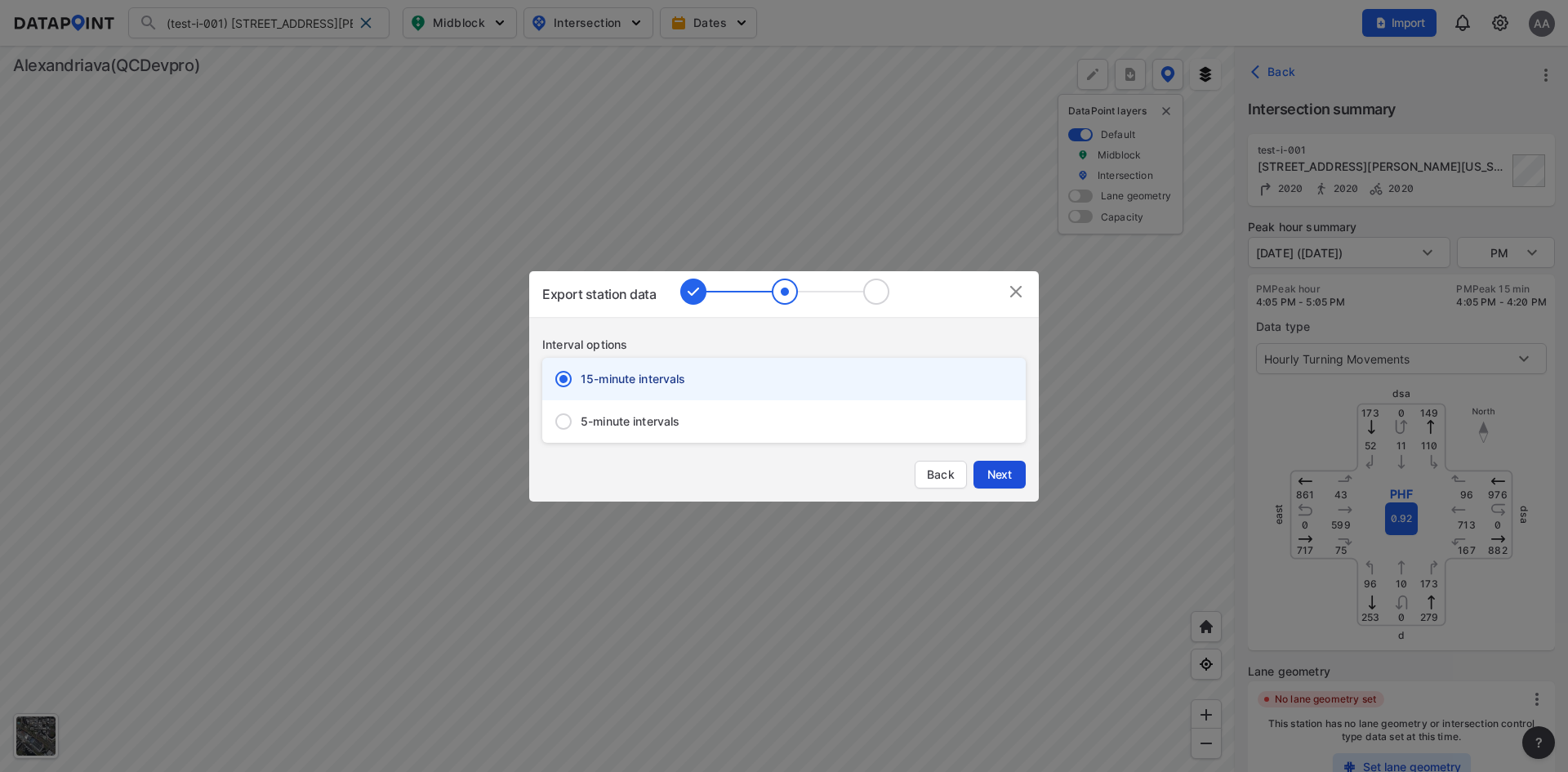
click at [1000, 481] on span "Next" at bounding box center [1000, 474] width 32 height 16
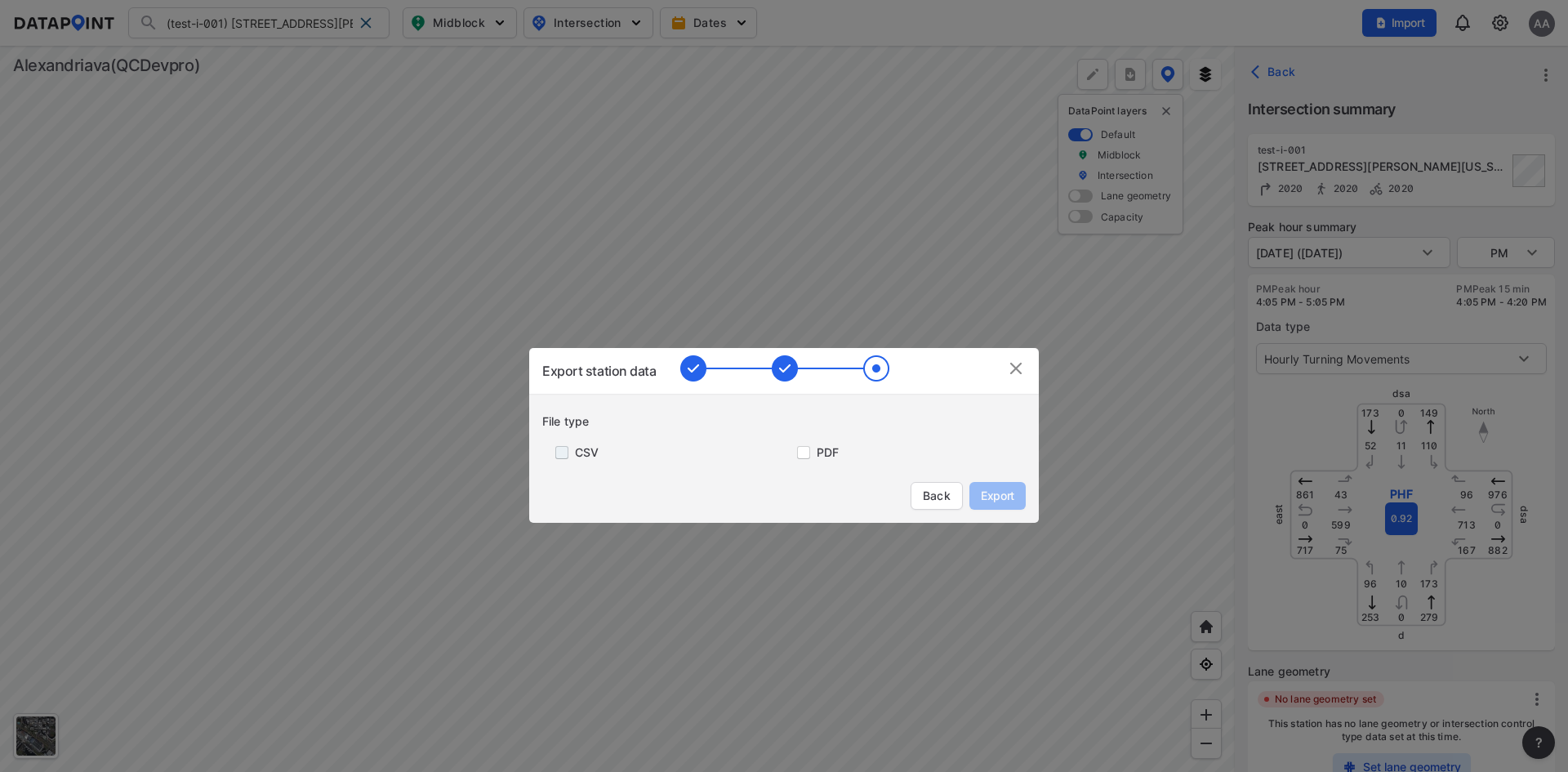
click at [558, 452] on input "primary checkbox" at bounding box center [558, 453] width 32 height 13
checkbox input "true"
click at [1010, 497] on span "Export" at bounding box center [997, 495] width 37 height 16
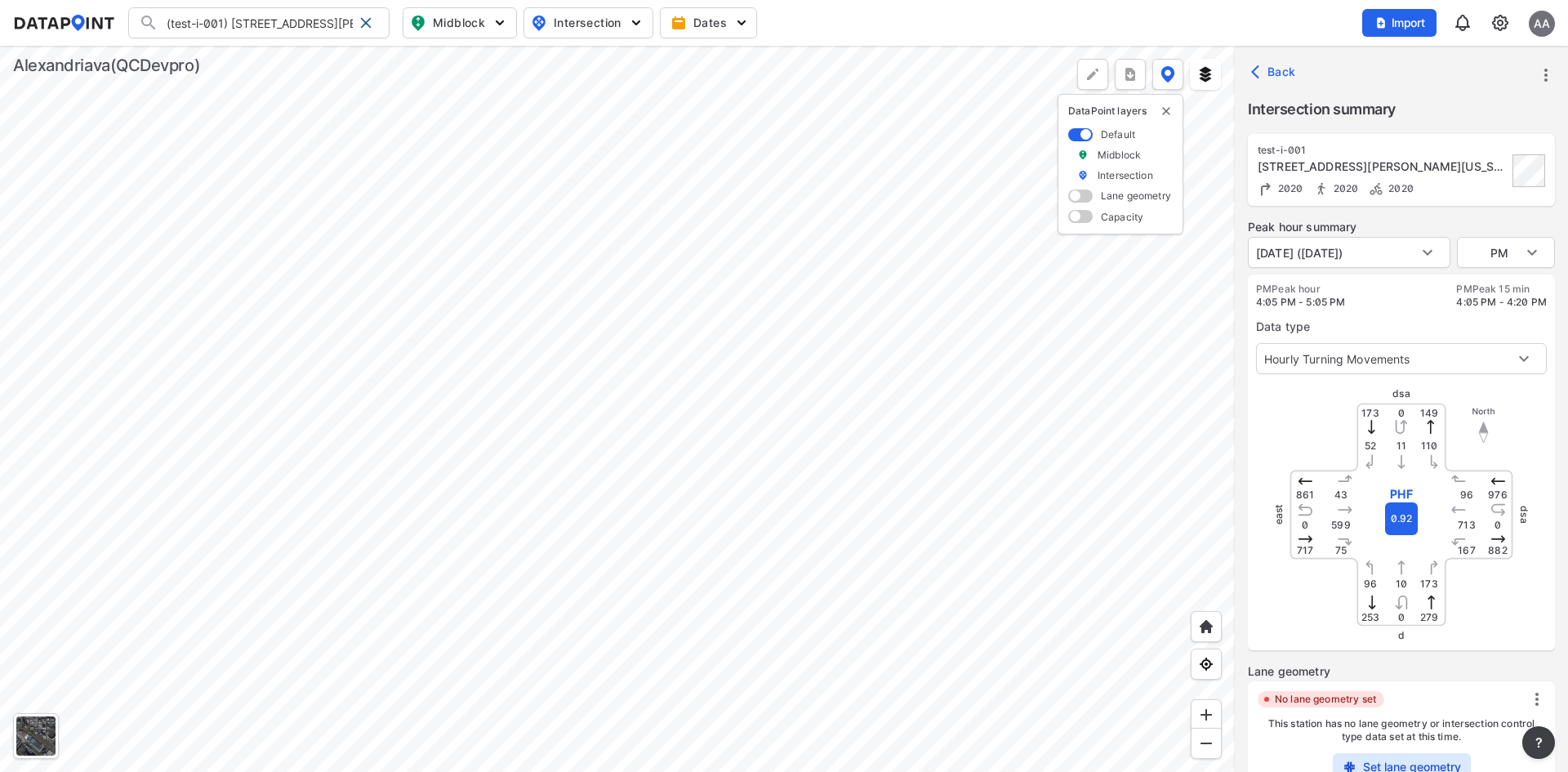
click at [1548, 71] on icon "more" at bounding box center [1546, 75] width 20 height 20
click at [1472, 148] on li "Export" at bounding box center [1477, 149] width 157 height 29
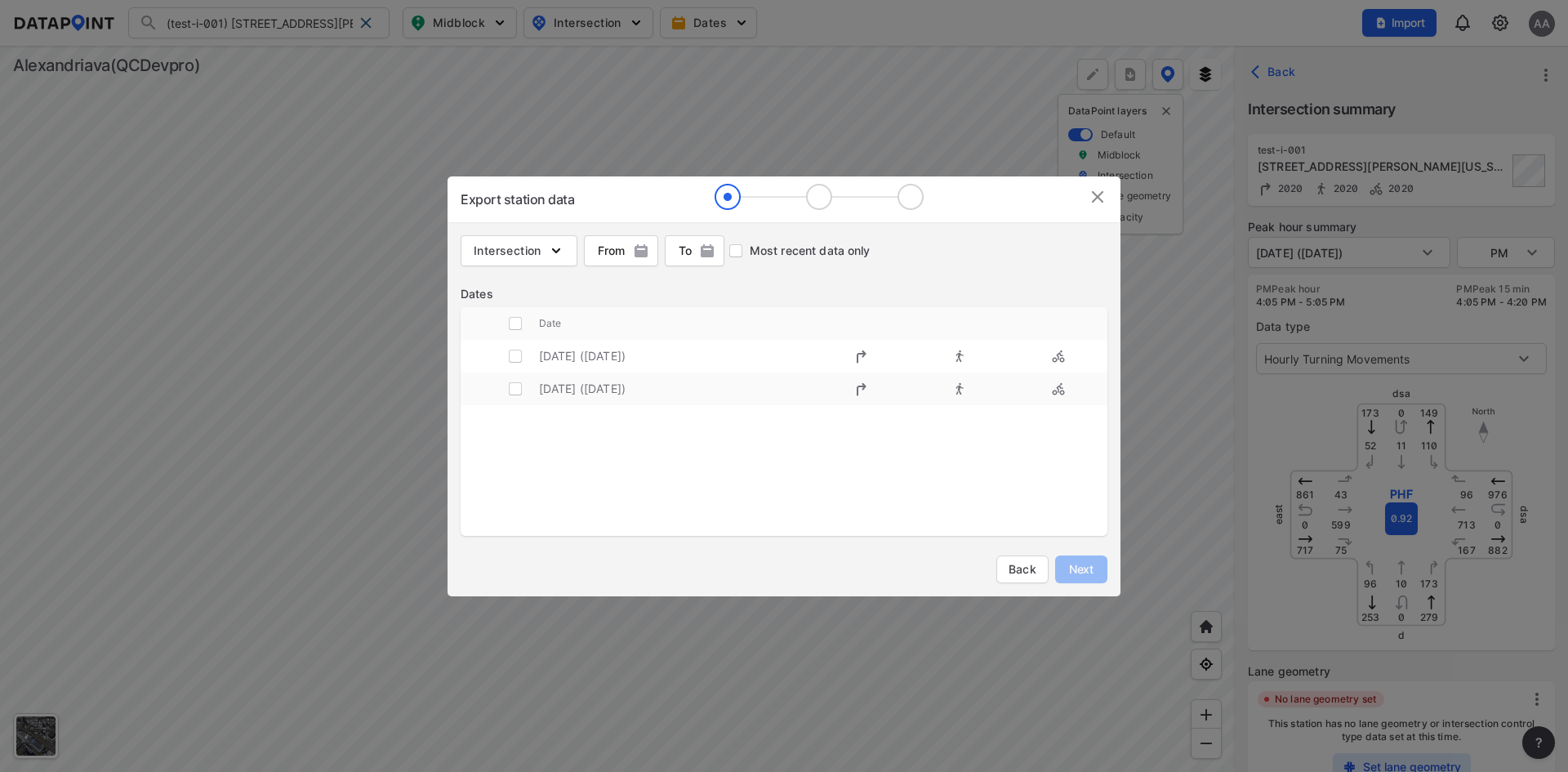
click at [605, 357] on td "2020 October 8 (Thursday)" at bounding box center [676, 356] width 274 height 32
click at [520, 357] on input "decorative checkbox" at bounding box center [516, 356] width 31 height 31
checkbox input "true"
click at [1093, 566] on span "Next" at bounding box center [1081, 569] width 32 height 16
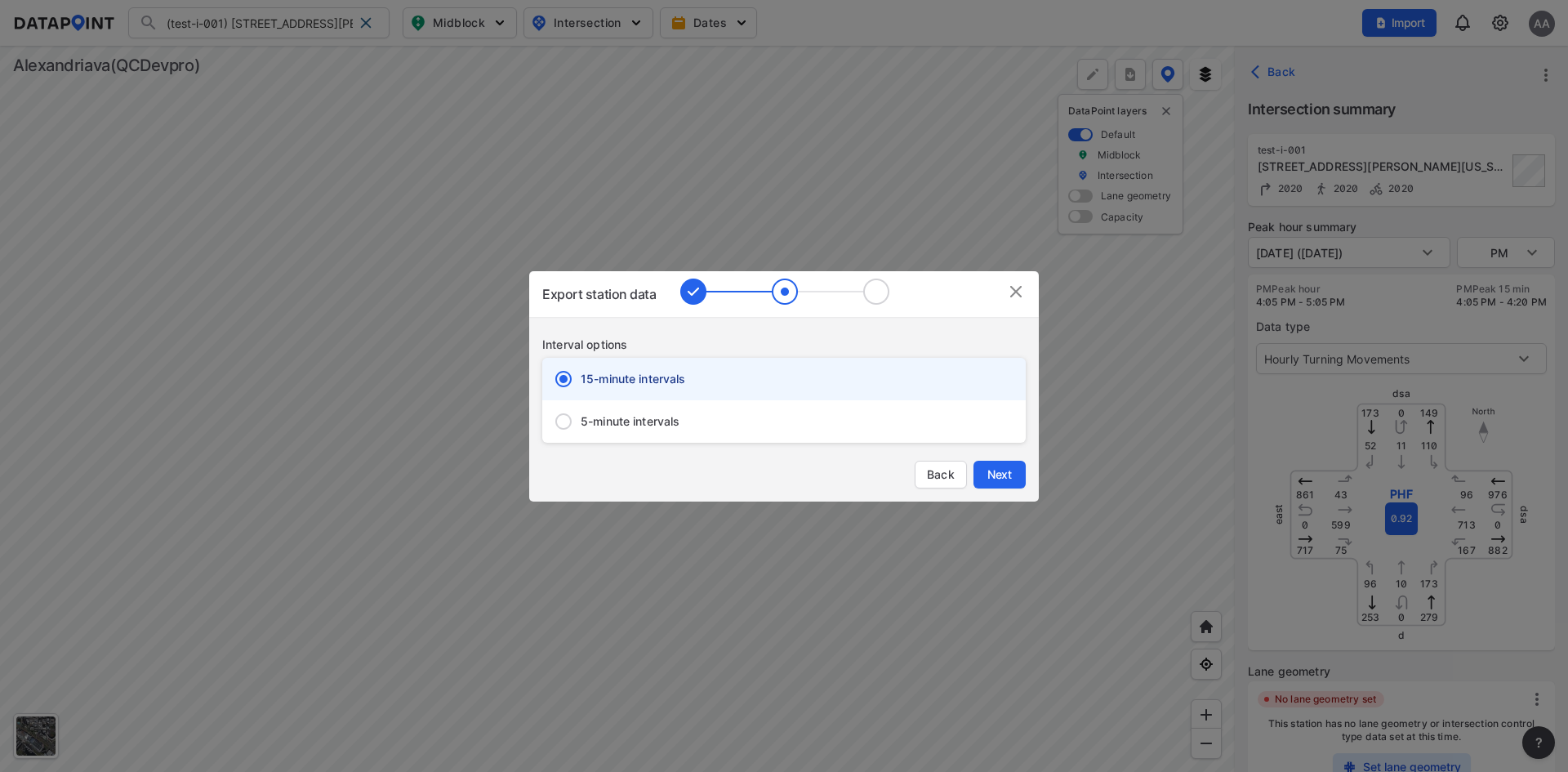
click at [568, 426] on input "5-minute intervals" at bounding box center [563, 422] width 34 height 34
radio input "true"
radio input "false"
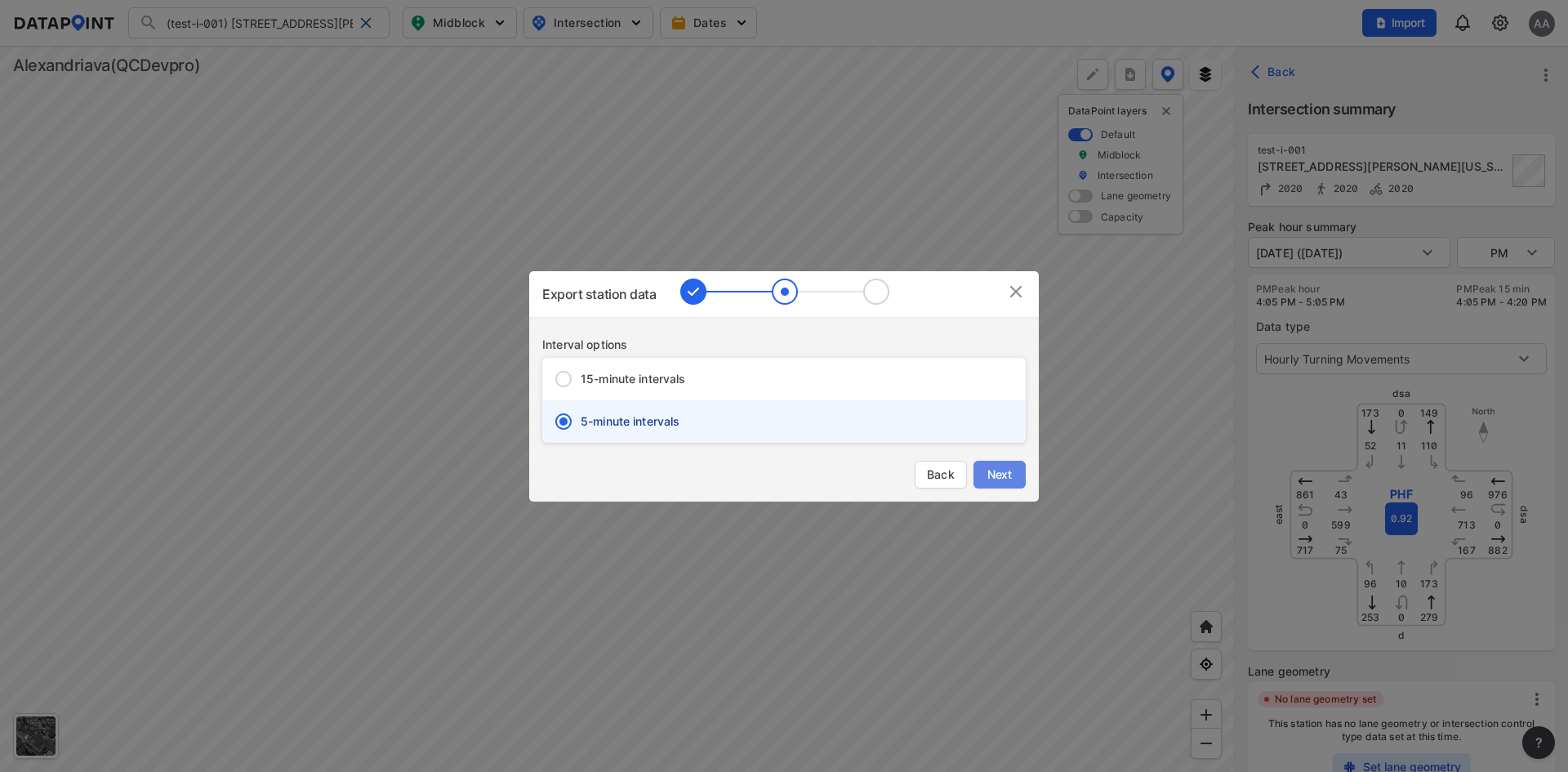
click at [1003, 477] on span "Next" at bounding box center [1000, 474] width 32 height 16
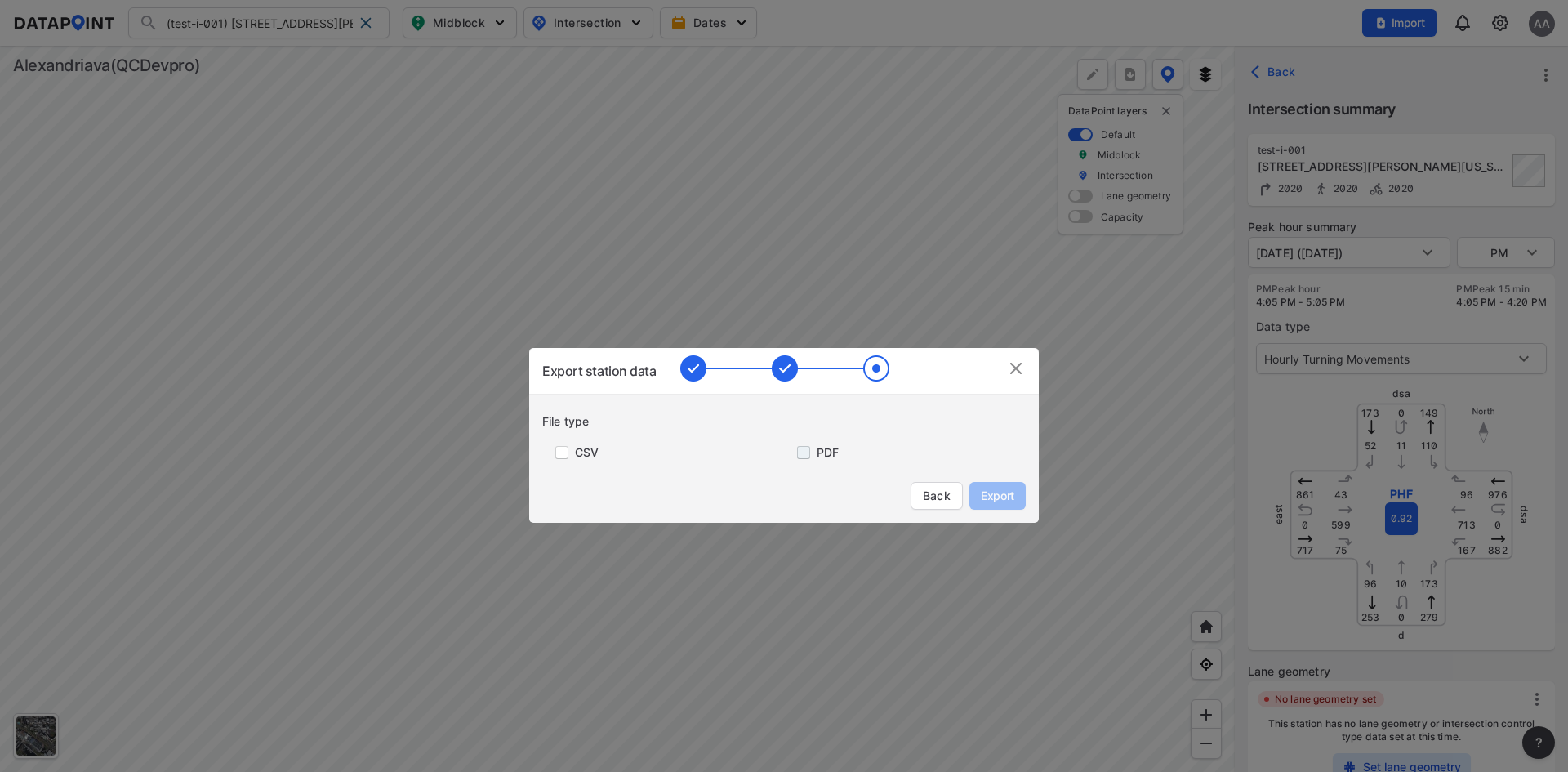
click at [806, 451] on input "primary checkbox" at bounding box center [801, 453] width 32 height 13
checkbox input "true"
click at [568, 453] on input "primary checkbox" at bounding box center [558, 453] width 32 height 13
checkbox input "true"
click at [1006, 499] on span "Export" at bounding box center [997, 495] width 37 height 16
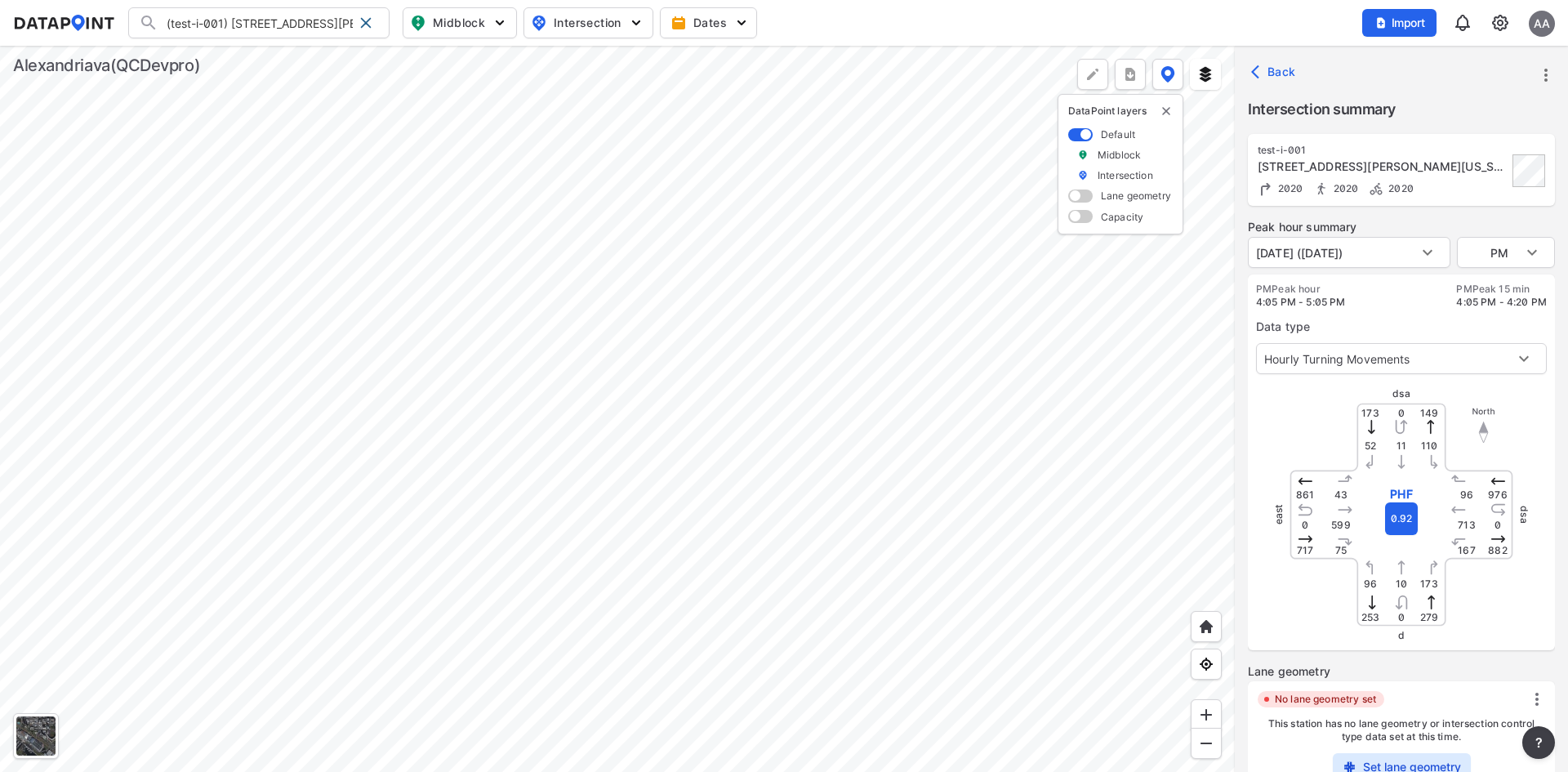
click at [1240, 9] on div "(test-i-001) 1226 N Pegram St, Alexandria, Virginia, 22304 (RND02241) Test-Impo…" at bounding box center [784, 23] width 1542 height 31
click at [1273, 72] on span "Back" at bounding box center [1275, 72] width 42 height 16
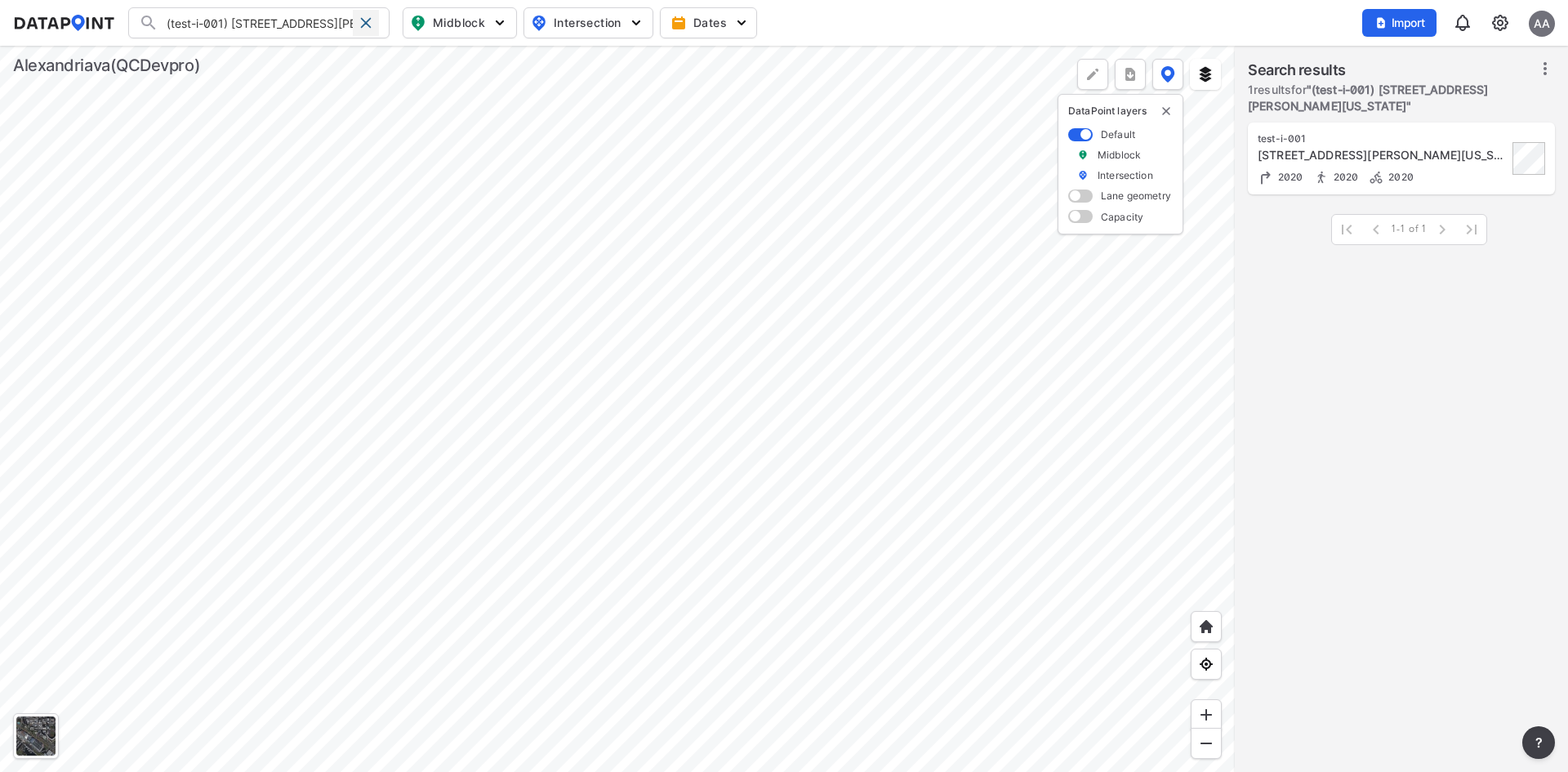
click at [362, 24] on span at bounding box center [365, 22] width 13 height 13
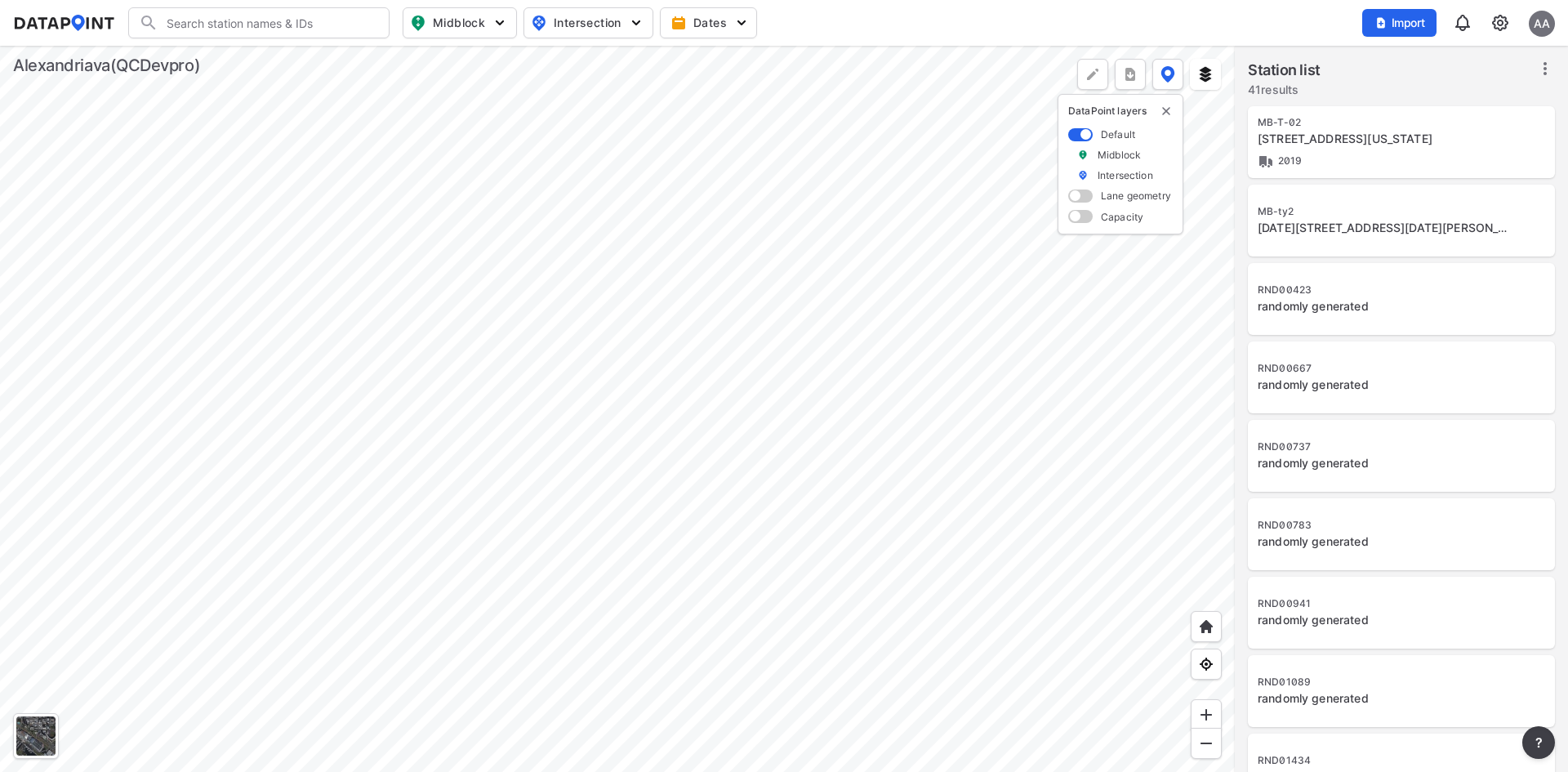
click at [269, 22] on input "Search" at bounding box center [269, 22] width 220 height 26
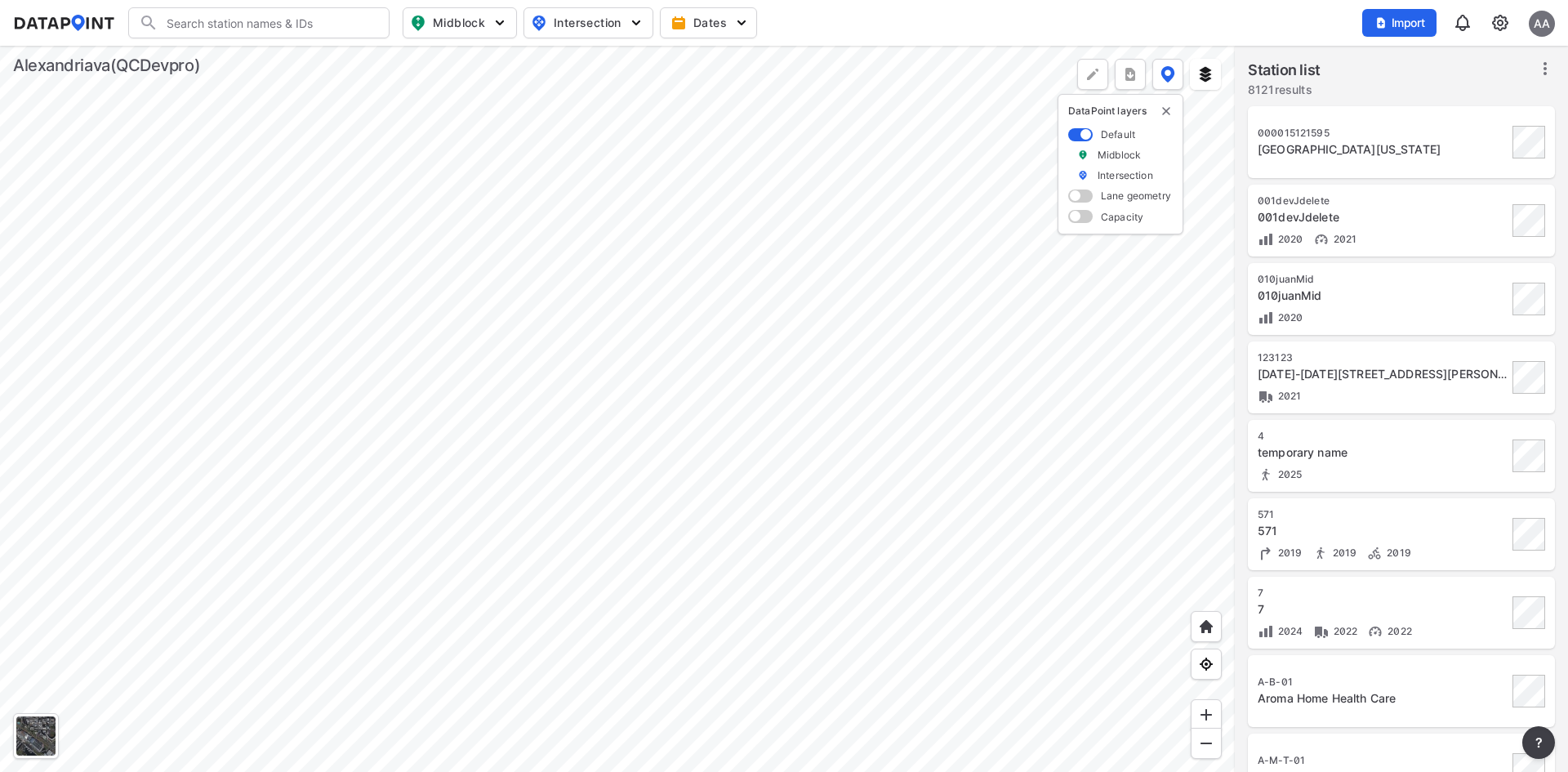
click at [354, 28] on input "Search" at bounding box center [269, 22] width 220 height 26
click at [1498, 19] on img at bounding box center [1501, 22] width 20 height 20
click at [1409, 59] on link "Data management" at bounding box center [1430, 62] width 141 height 16
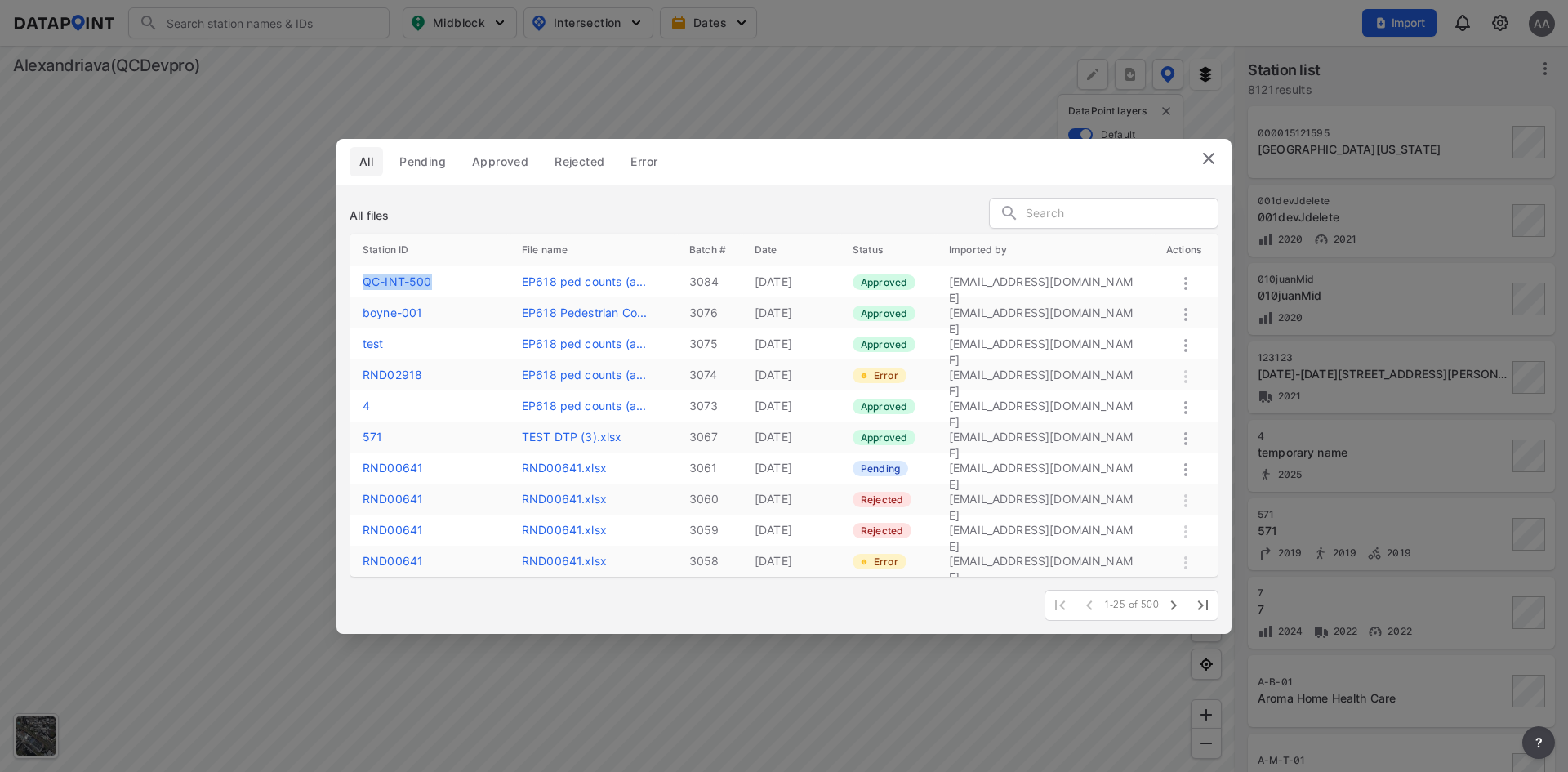
drag, startPoint x: 363, startPoint y: 281, endPoint x: 441, endPoint y: 292, distance: 78.8
click at [441, 292] on td "QC-INT-500" at bounding box center [429, 282] width 160 height 31
copy label "QC-INT-500"
click at [1209, 163] on img at bounding box center [1209, 158] width 20 height 20
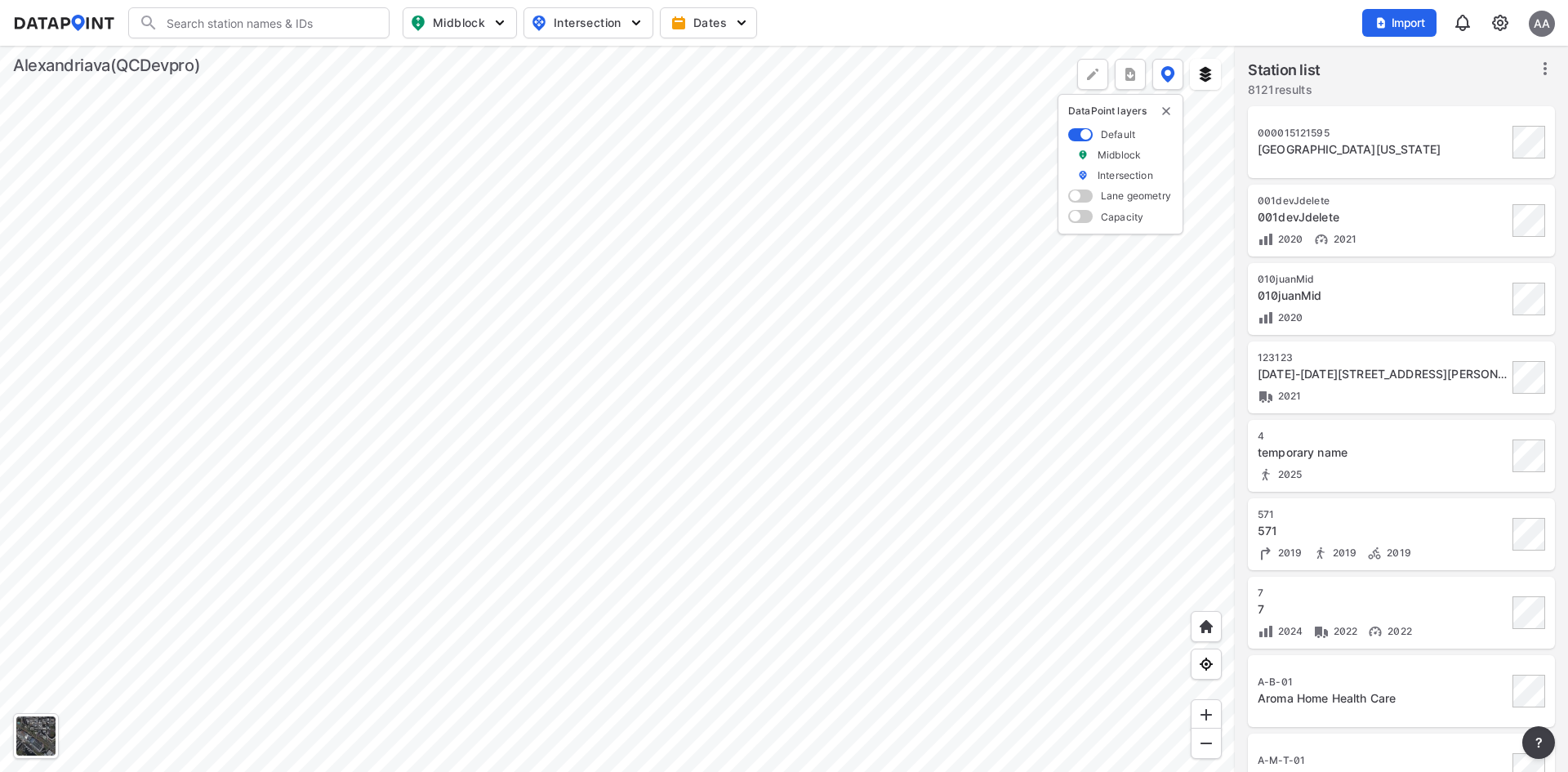
click at [312, 26] on input "Search" at bounding box center [269, 22] width 220 height 26
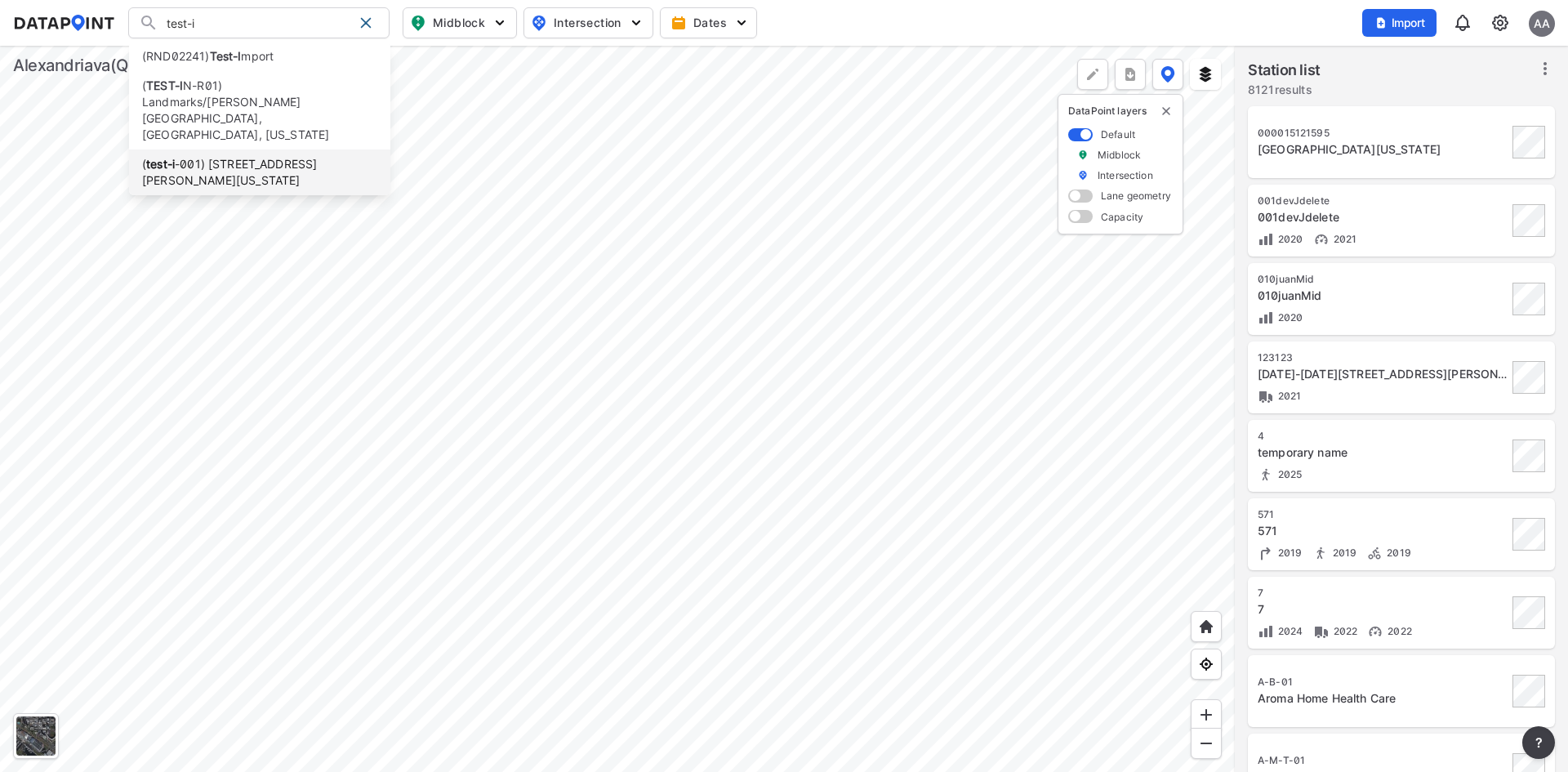
click at [274, 149] on li "( test-i -001) 1226 N Pegram St, Alexandria, Virginia, 22304" at bounding box center [259, 173] width 261 height 46
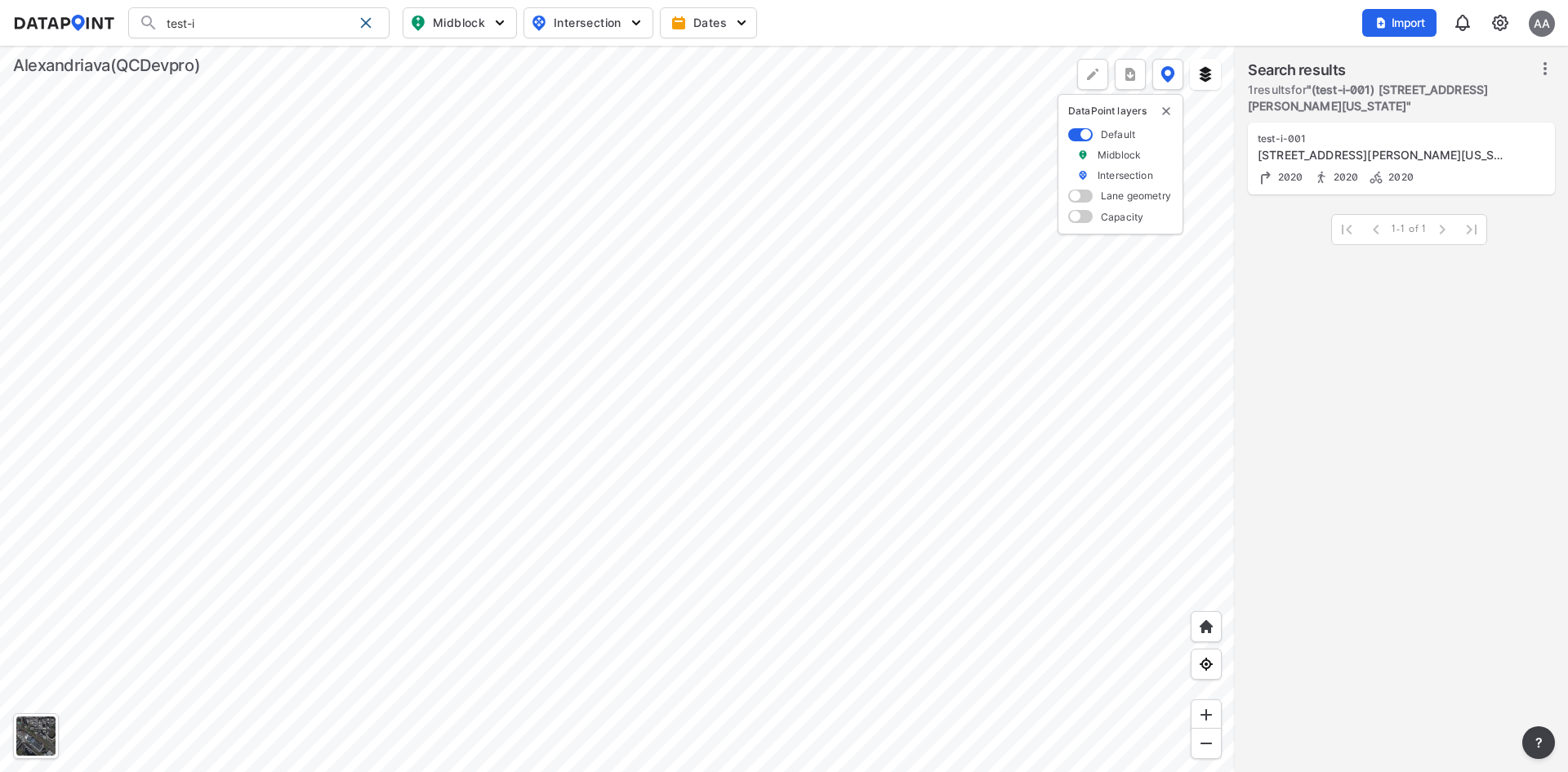
type input "(test-i-001) 1226 N Pegram St, Alexandria, Virginia, 22304"
drag, startPoint x: 1319, startPoint y: 135, endPoint x: 1244, endPoint y: 136, distance: 75.0
click at [1244, 136] on td "test-i-001 1226 N Pegram St, Alexandria, Virginia, 22304 2020 2020 2020" at bounding box center [1402, 159] width 333 height 79
copy div "test-i-001"
click at [976, 22] on div "(test-i-001) 1226 N Pegram St, Alexandria, Virginia, 22304 (RND02241) Test-Impo…" at bounding box center [784, 23] width 1542 height 31
